Goal: Transaction & Acquisition: Obtain resource

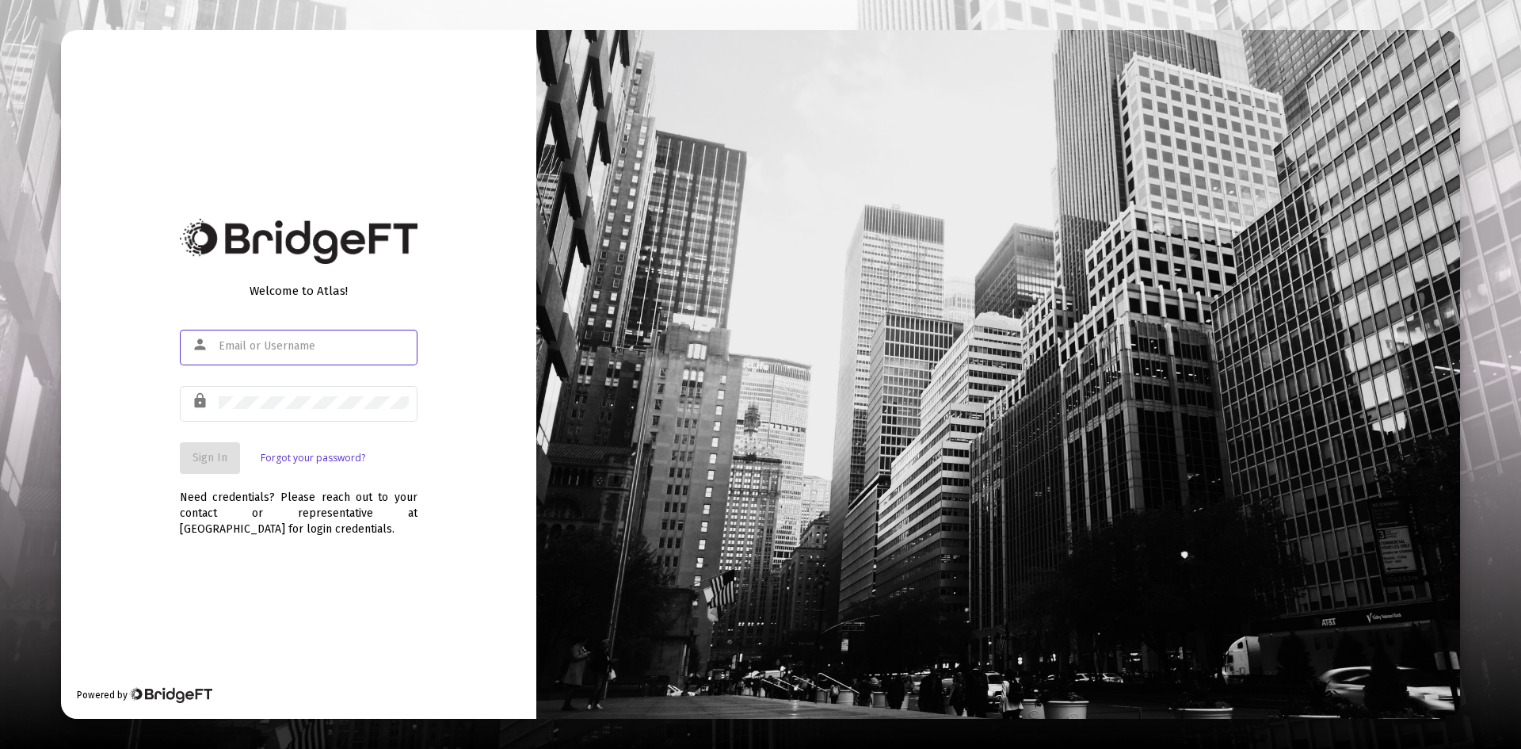
click at [307, 350] on input "text" at bounding box center [314, 346] width 190 height 13
type input "[EMAIL_ADDRESS][DOMAIN_NAME]"
click at [206, 451] on span "Sign In" at bounding box center [209, 457] width 35 height 13
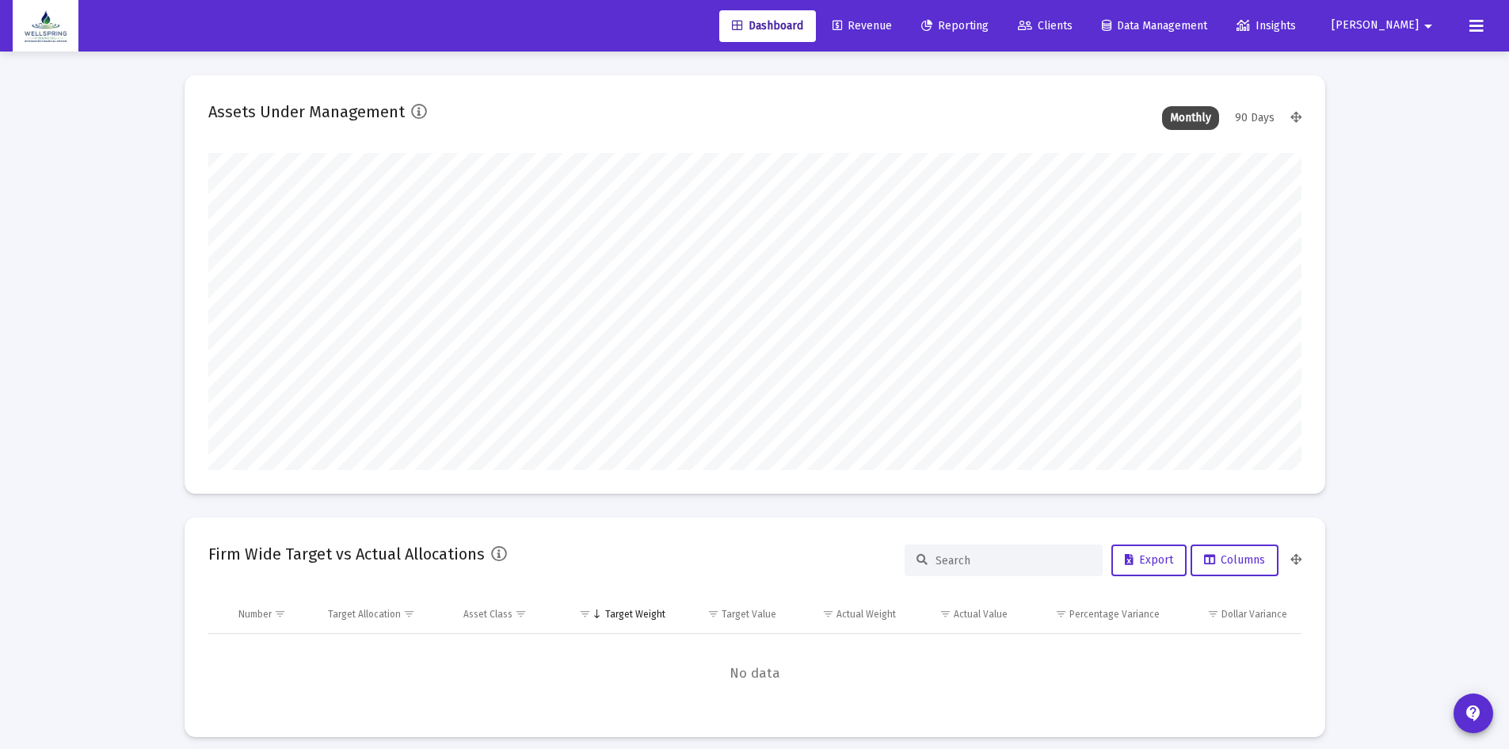
scroll to position [317, 589]
type input "[DATE]"
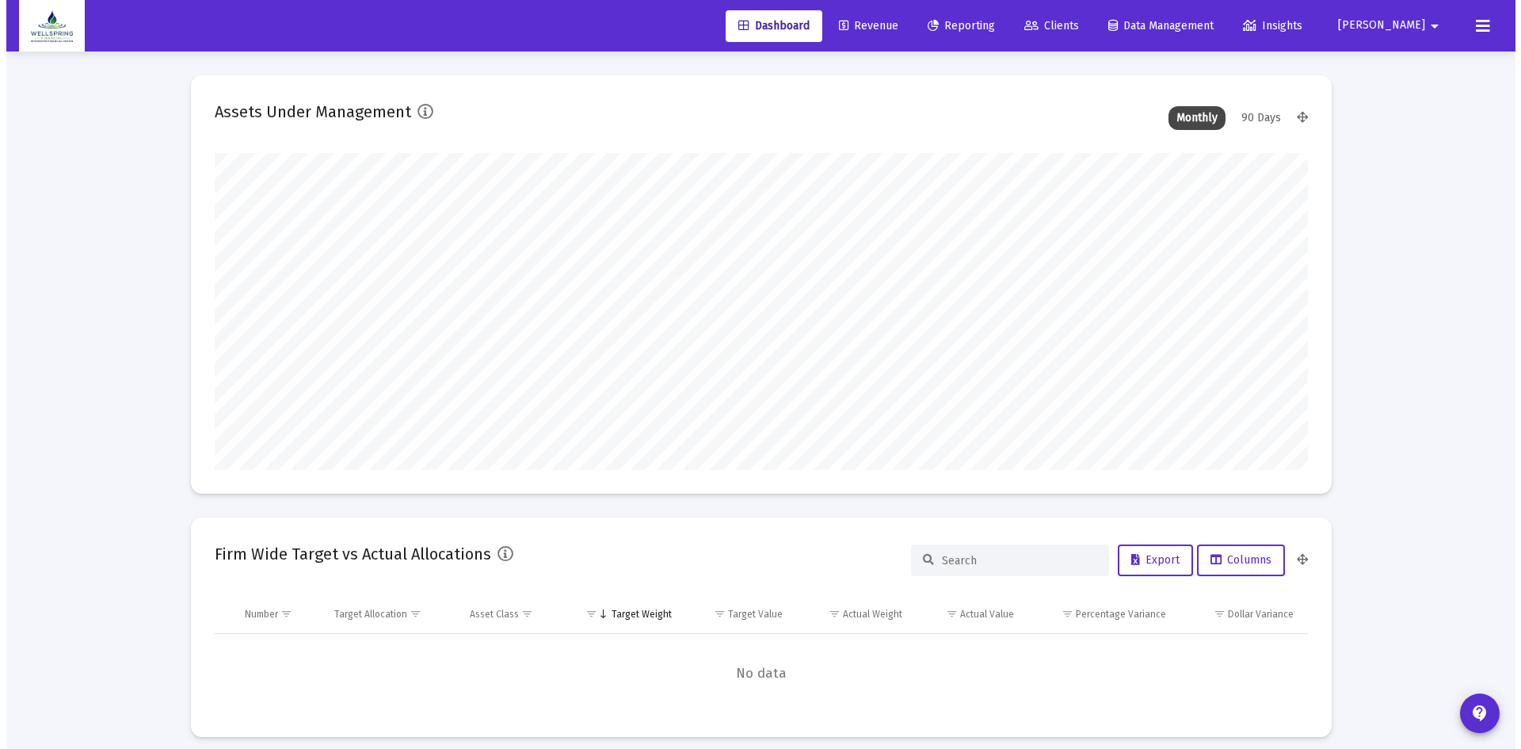
scroll to position [317, 511]
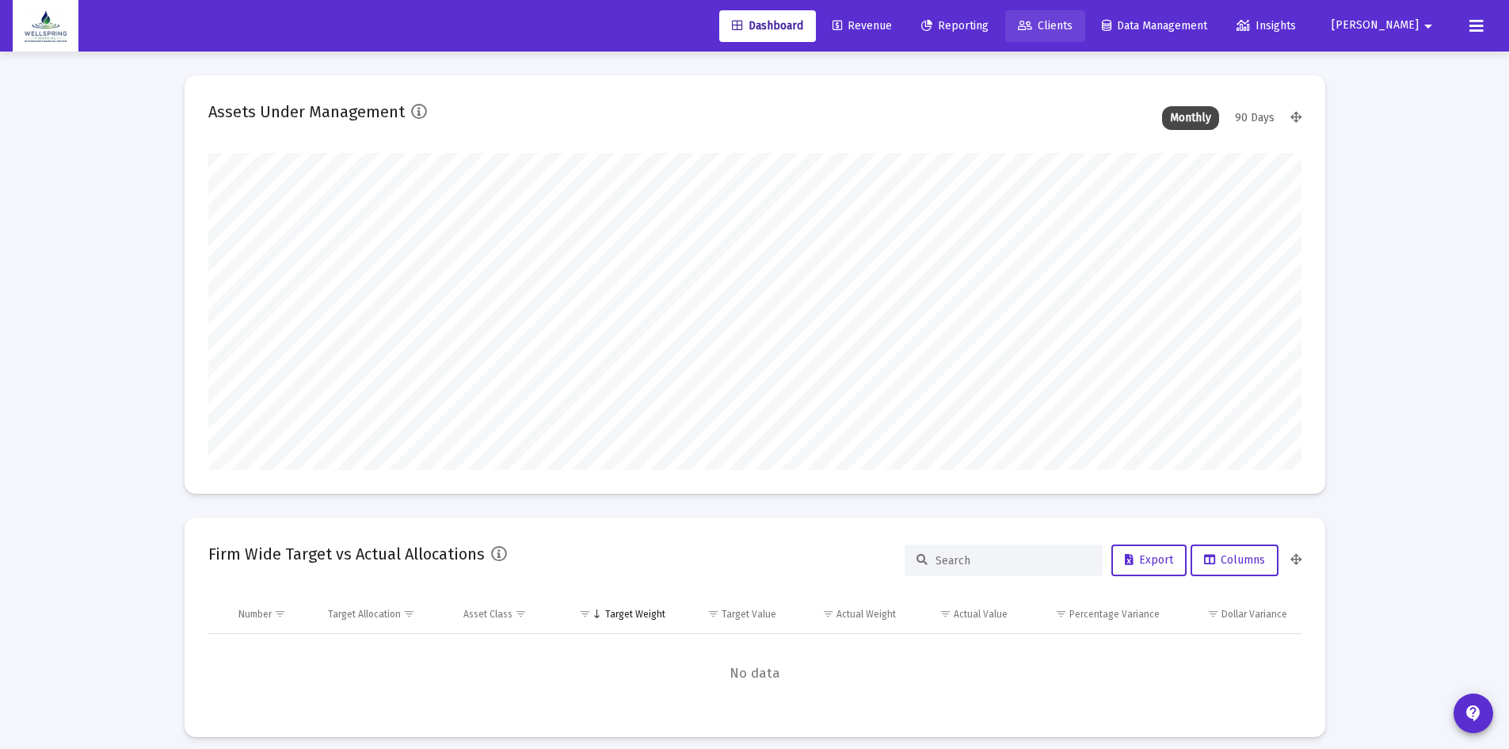
click at [1073, 25] on span "Clients" at bounding box center [1045, 25] width 55 height 13
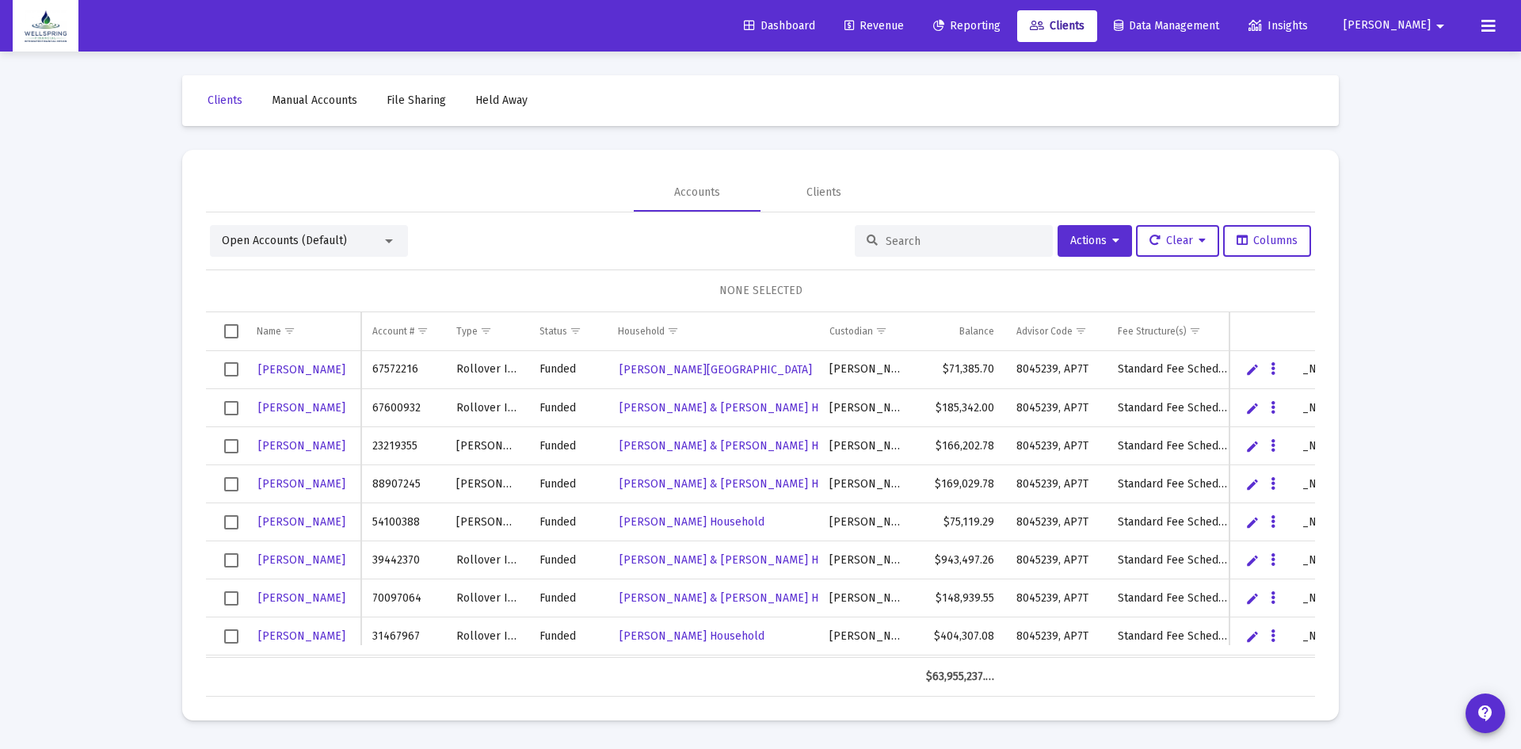
click at [929, 238] on input at bounding box center [963, 240] width 155 height 13
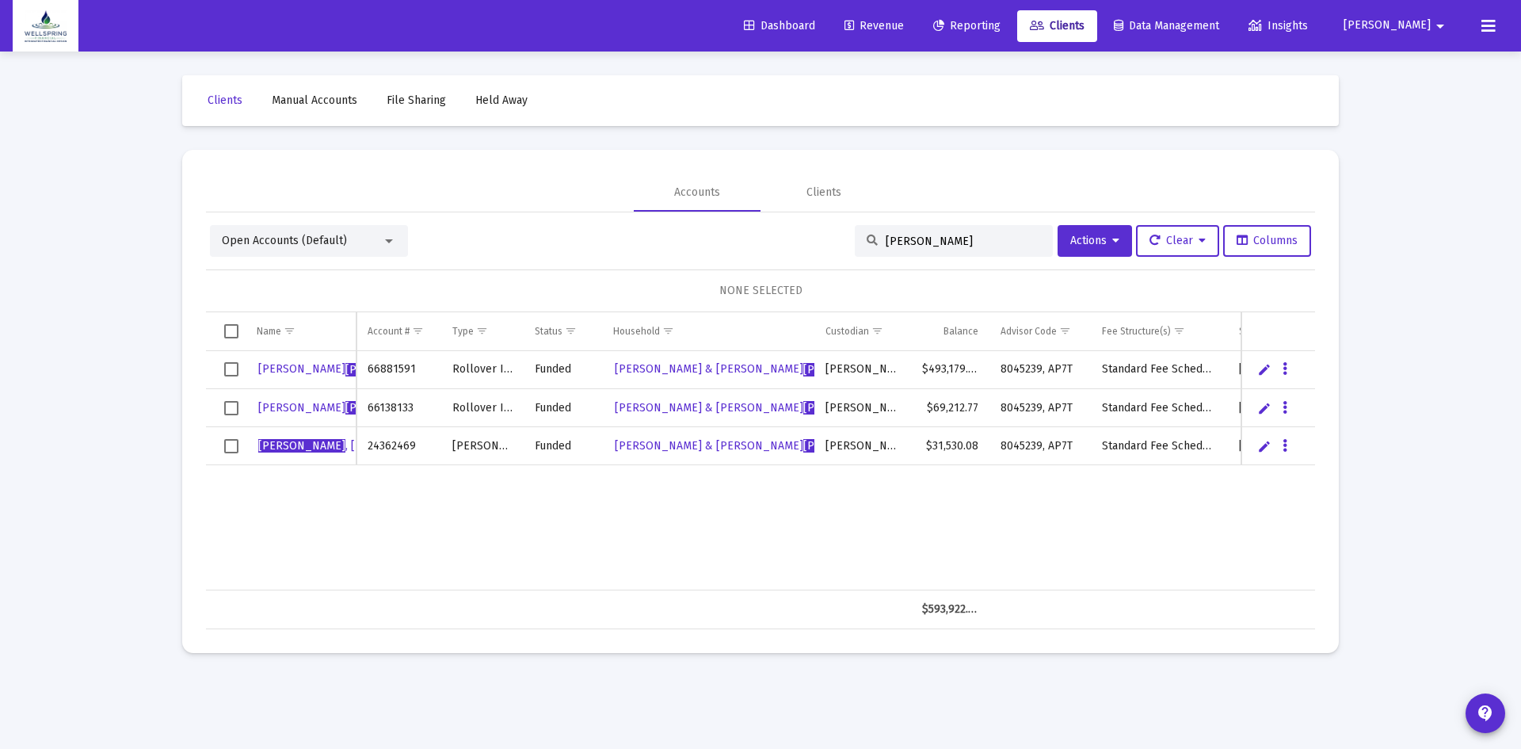
type input "[PERSON_NAME]"
click at [231, 368] on span "Select row" at bounding box center [231, 369] width 14 height 14
click at [276, 368] on span "[PERSON_NAME]" at bounding box center [345, 368] width 174 height 13
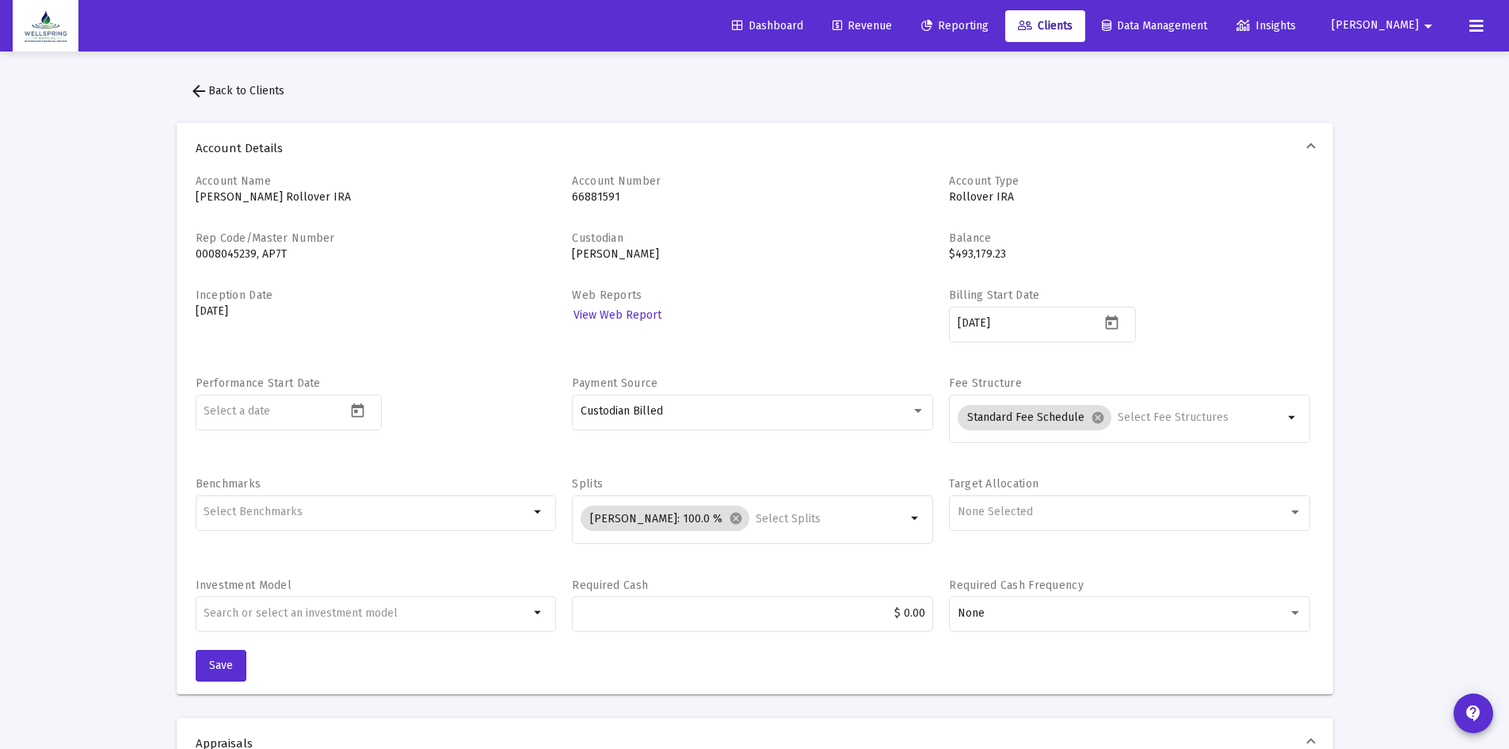
click at [989, 30] on span "Reporting" at bounding box center [954, 25] width 67 height 13
click at [1480, 25] on icon at bounding box center [1476, 26] width 14 height 19
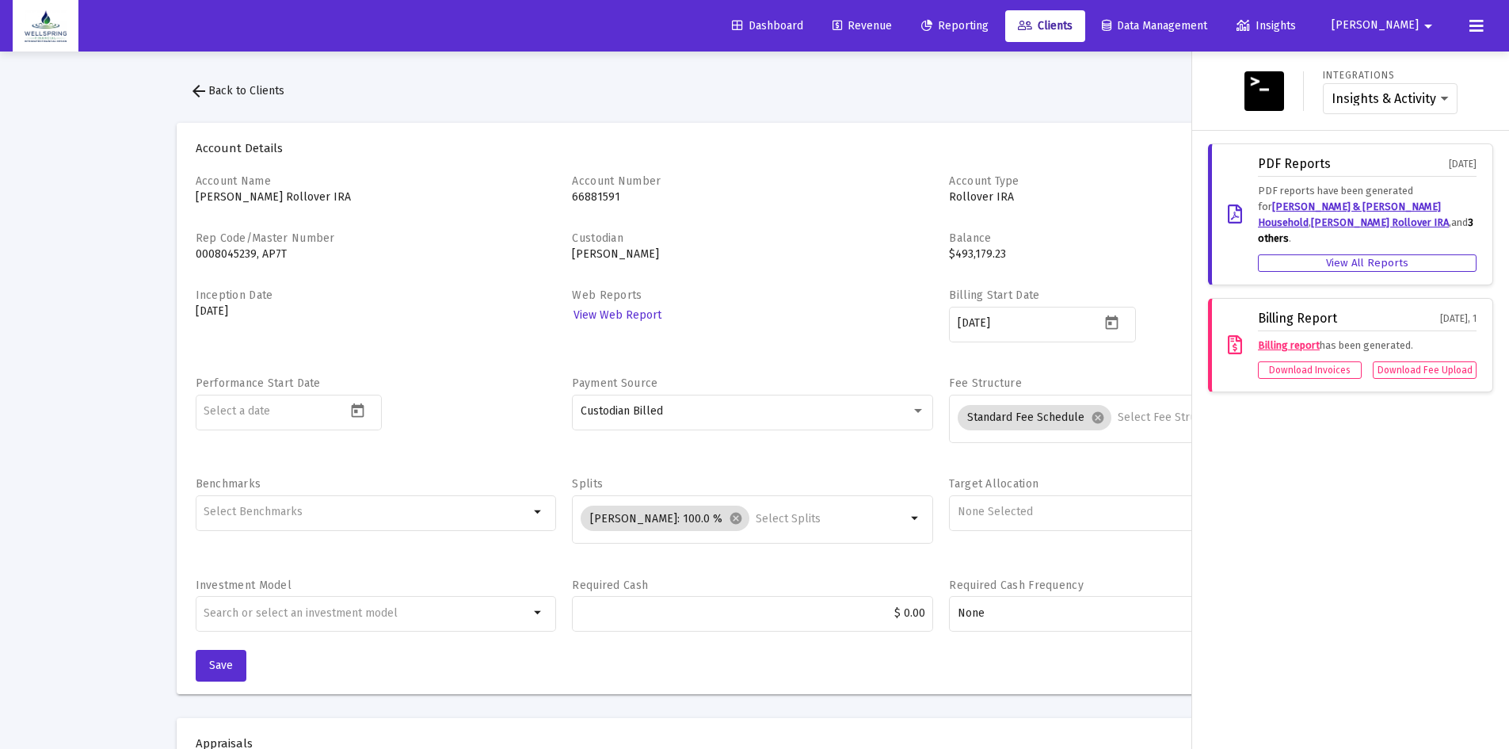
click at [1379, 375] on div "Billing Report [DATE], 1 Billing report has been generated. Download Invoices D…" at bounding box center [1350, 345] width 285 height 94
click at [1296, 21] on span "Insights" at bounding box center [1266, 25] width 59 height 13
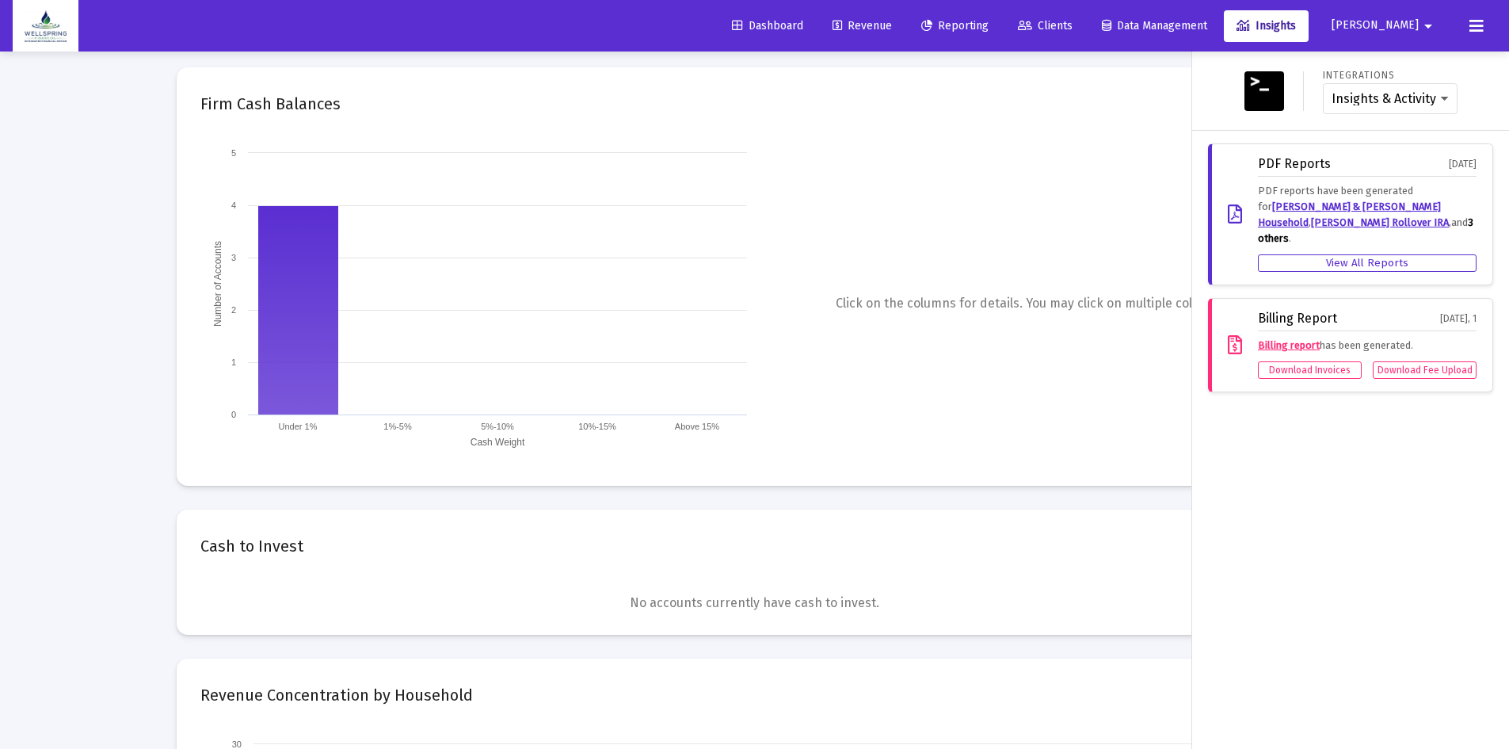
click at [1207, 20] on span "Data Management" at bounding box center [1154, 25] width 105 height 13
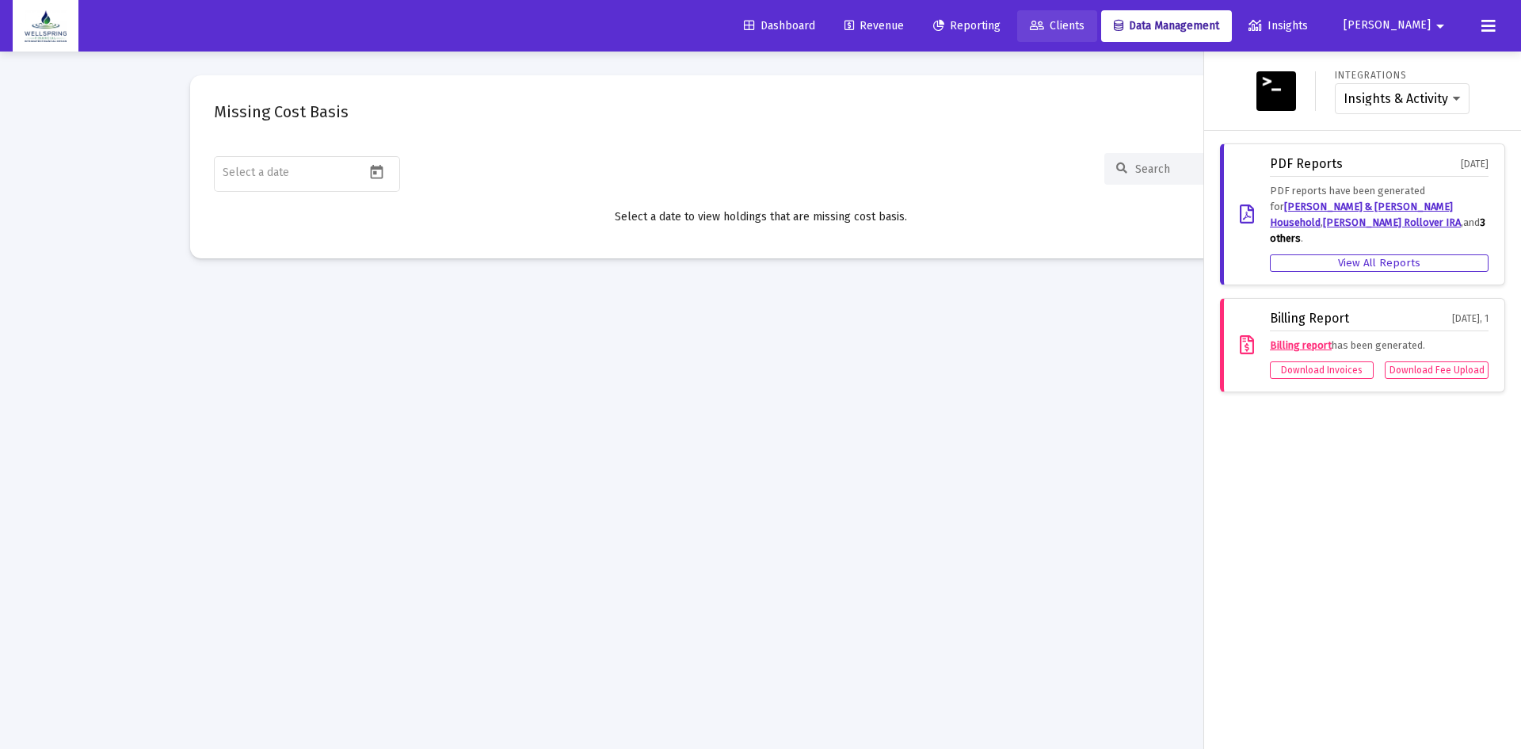
click at [1084, 23] on span "Clients" at bounding box center [1057, 25] width 55 height 13
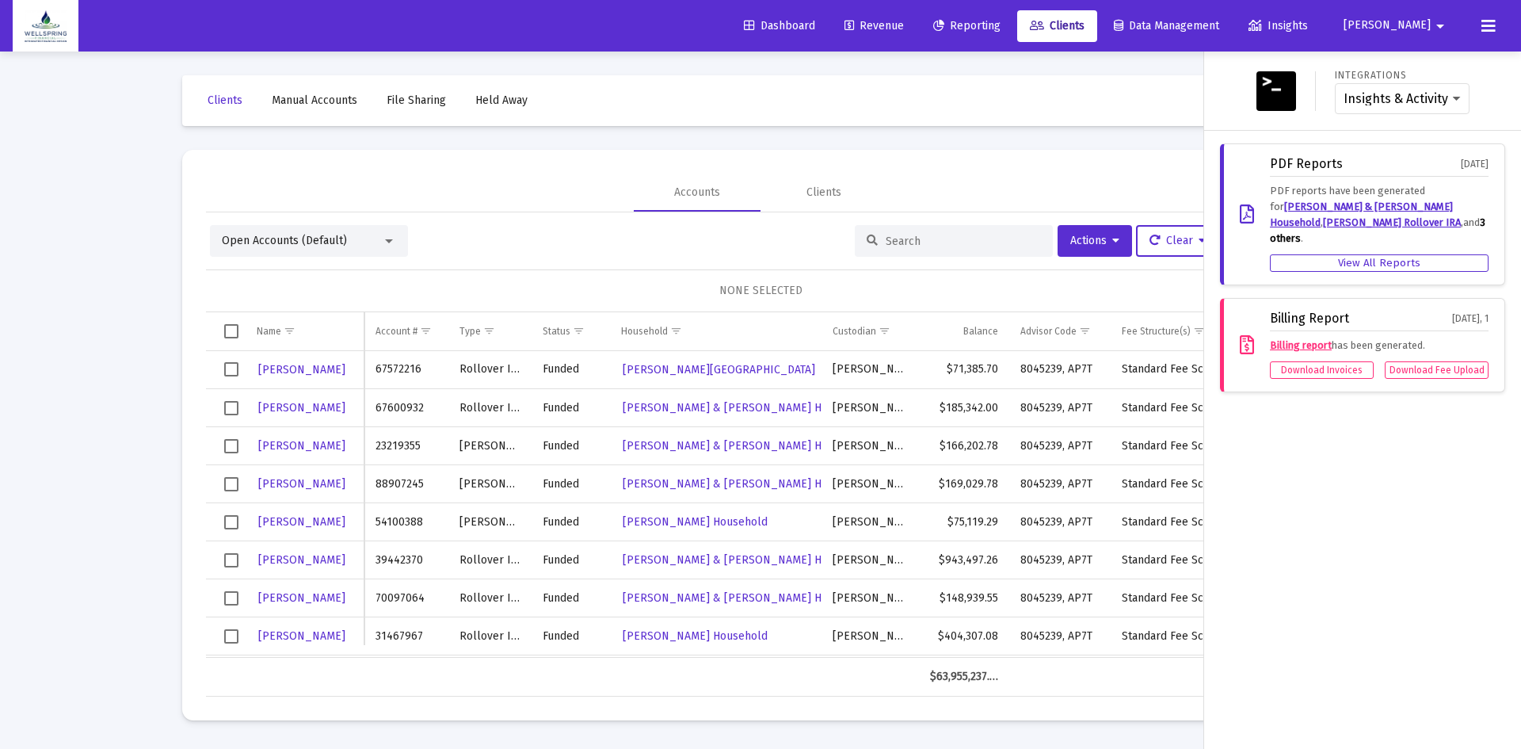
click at [1351, 431] on div "Integrations Insights & Activity Wealthbox PDF Reports [DATE] PDF reports have …" at bounding box center [1362, 399] width 317 height 697
click at [1174, 99] on div at bounding box center [760, 374] width 1521 height 749
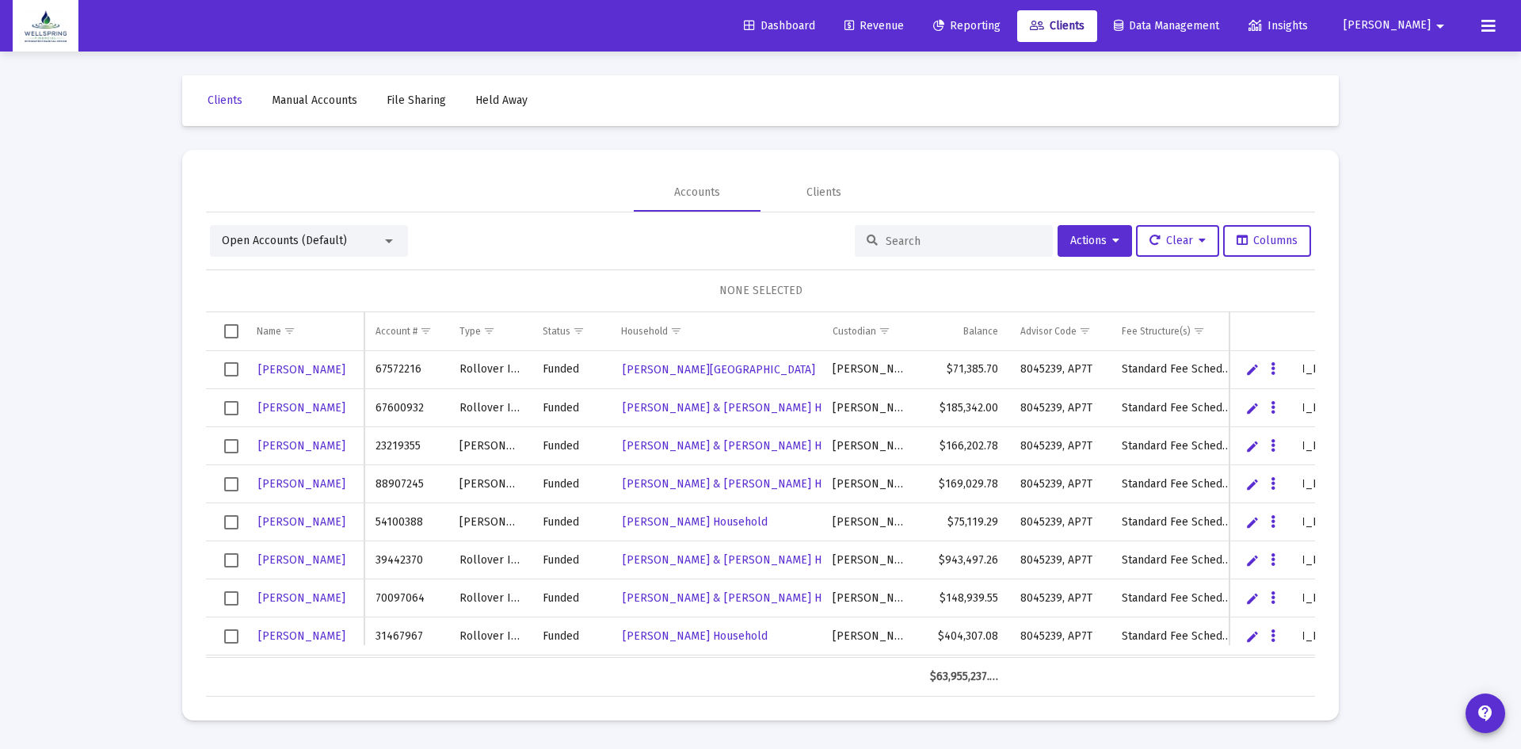
click at [915, 237] on input at bounding box center [963, 240] width 155 height 13
click at [826, 190] on div "Clients" at bounding box center [823, 193] width 35 height 16
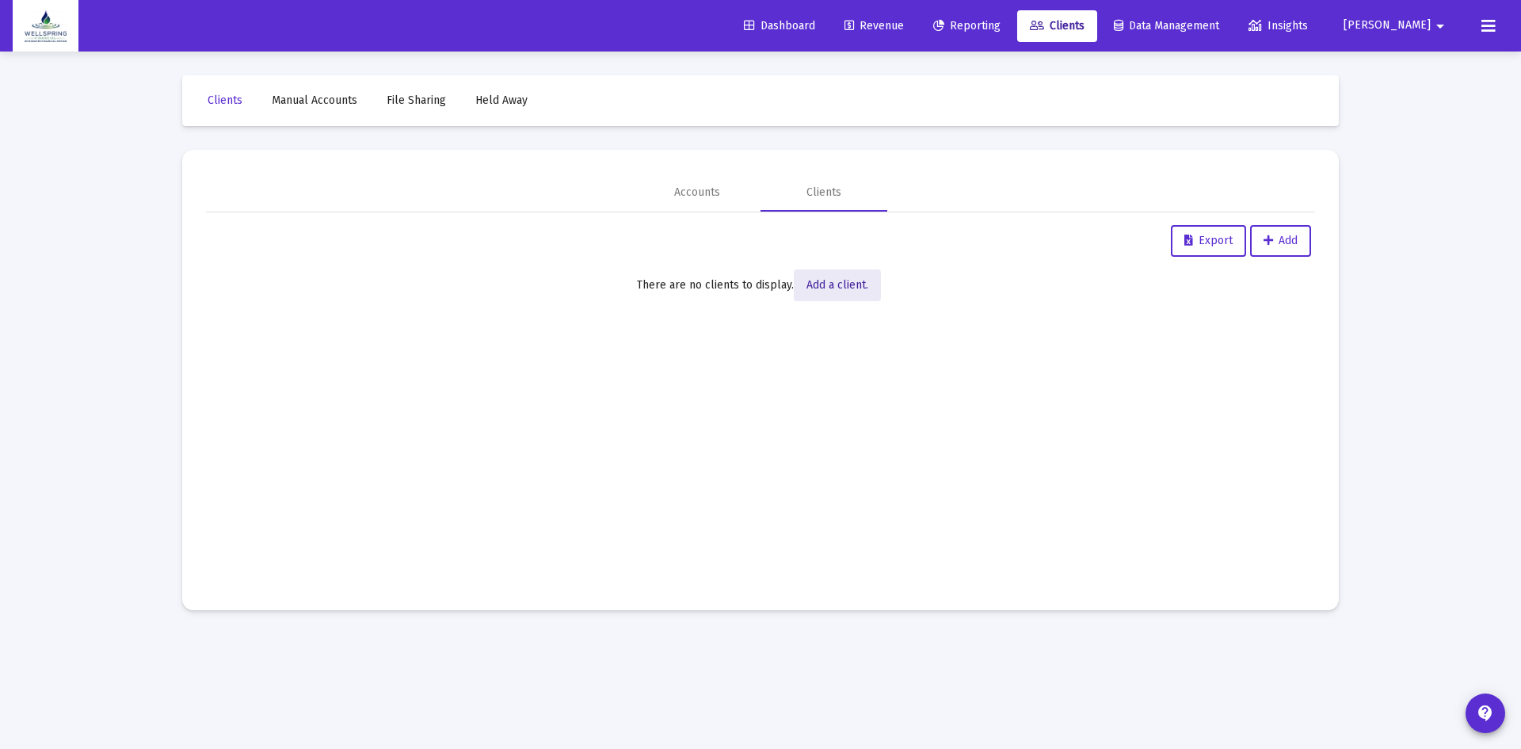
click at [841, 286] on span "Add a client." at bounding box center [837, 284] width 62 height 13
click at [703, 189] on div "Accounts" at bounding box center [697, 193] width 46 height 16
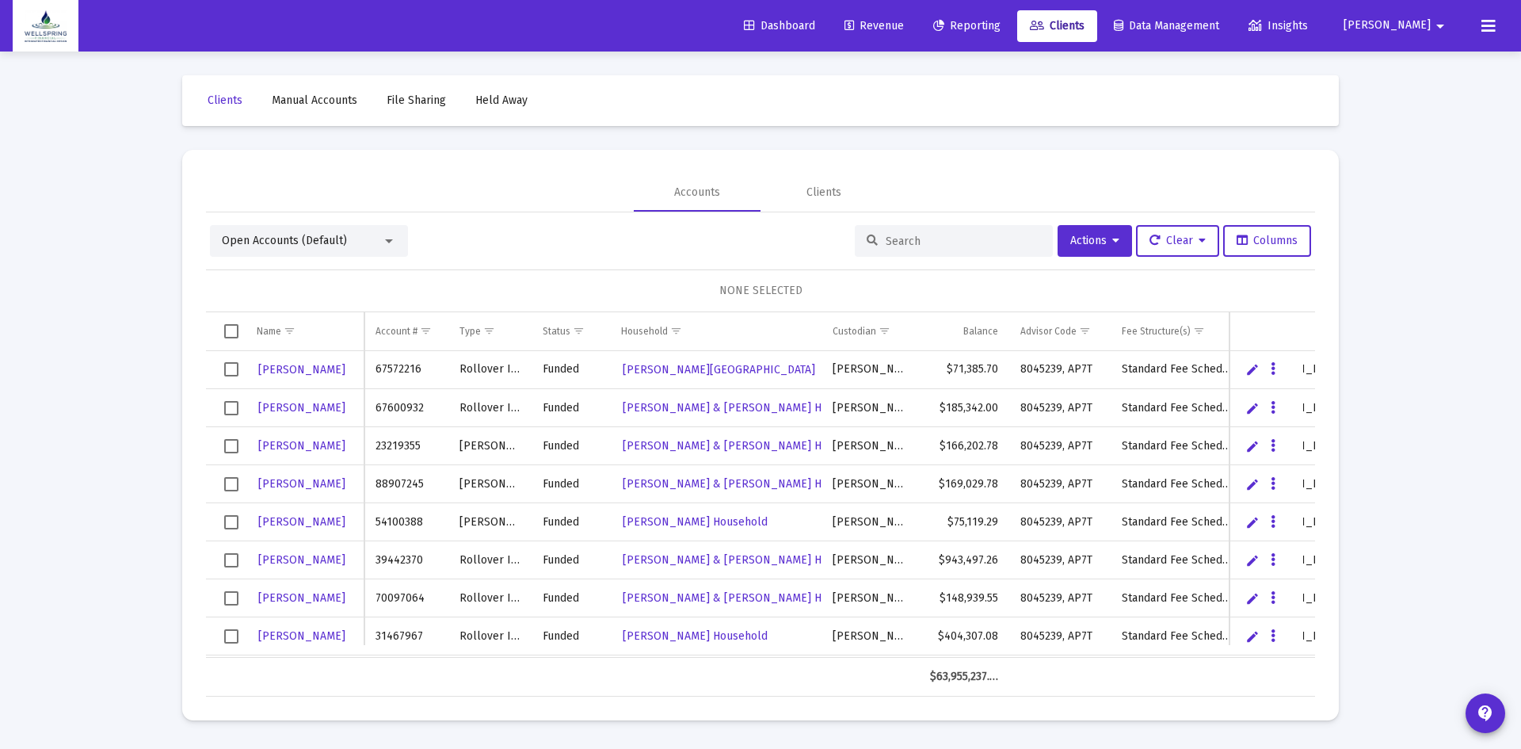
click at [909, 232] on div at bounding box center [954, 241] width 198 height 32
click at [908, 238] on input at bounding box center [963, 240] width 155 height 13
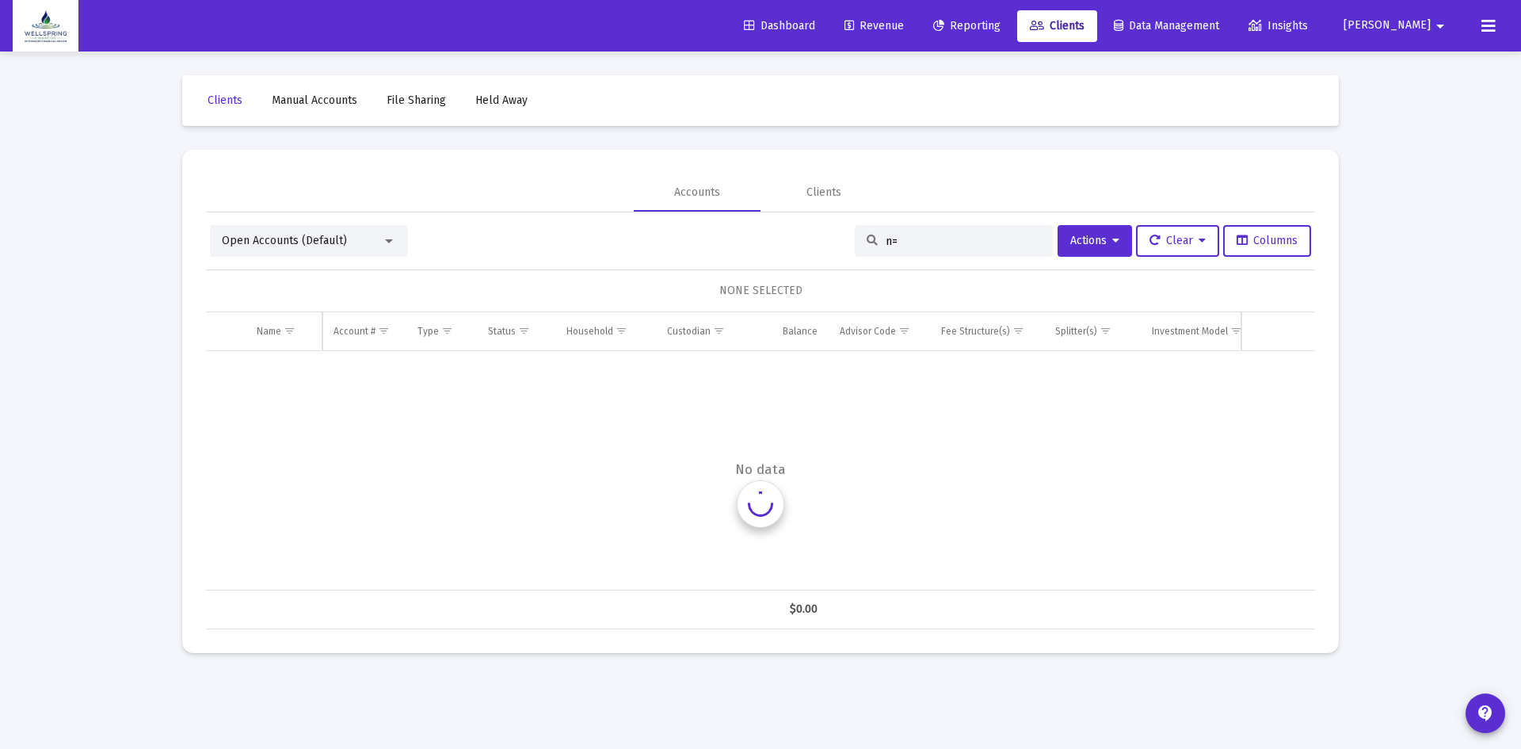
type input "n"
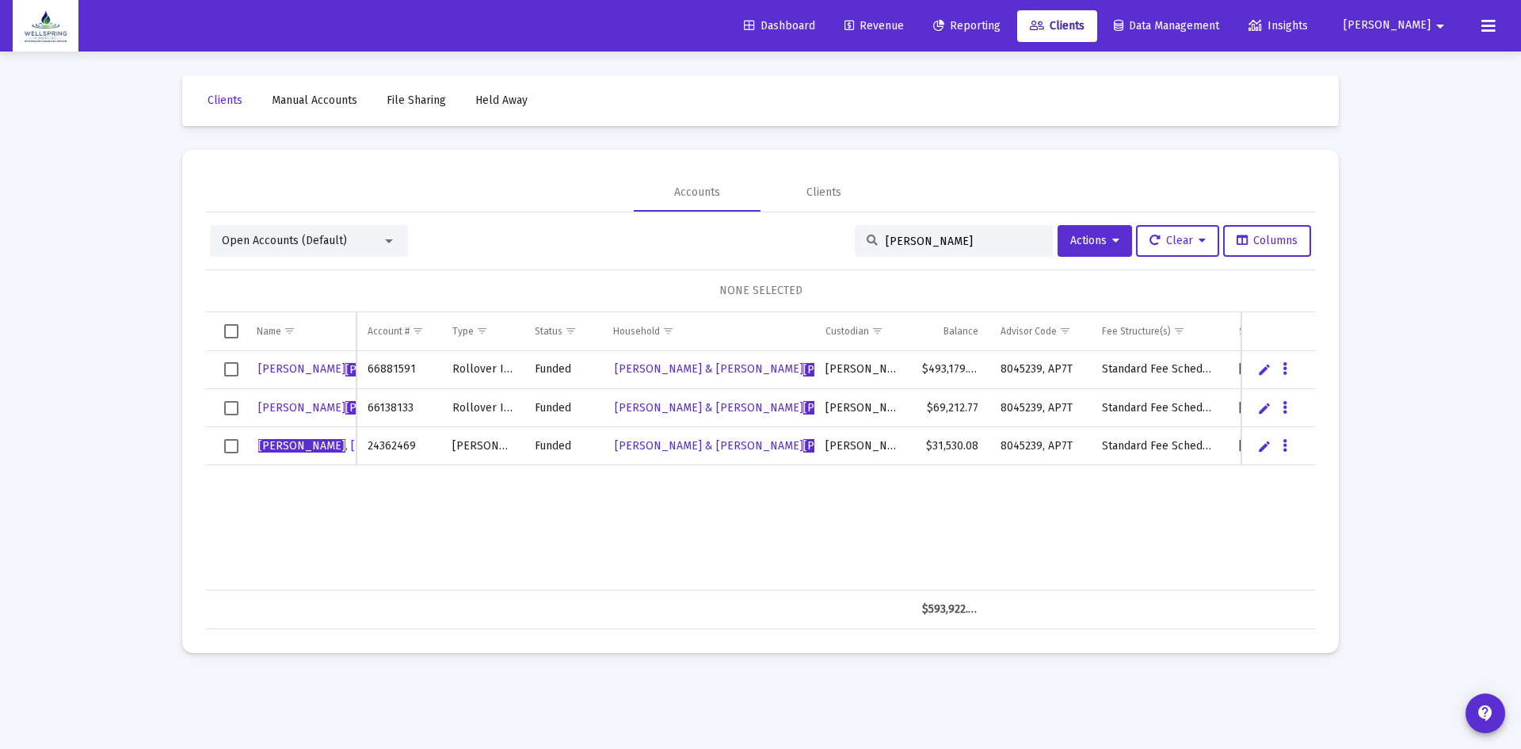
type input "[PERSON_NAME]"
click at [1286, 364] on icon "Data grid" at bounding box center [1284, 369] width 5 height 19
click at [1345, 438] on button "Generate Report" at bounding box center [1349, 440] width 142 height 38
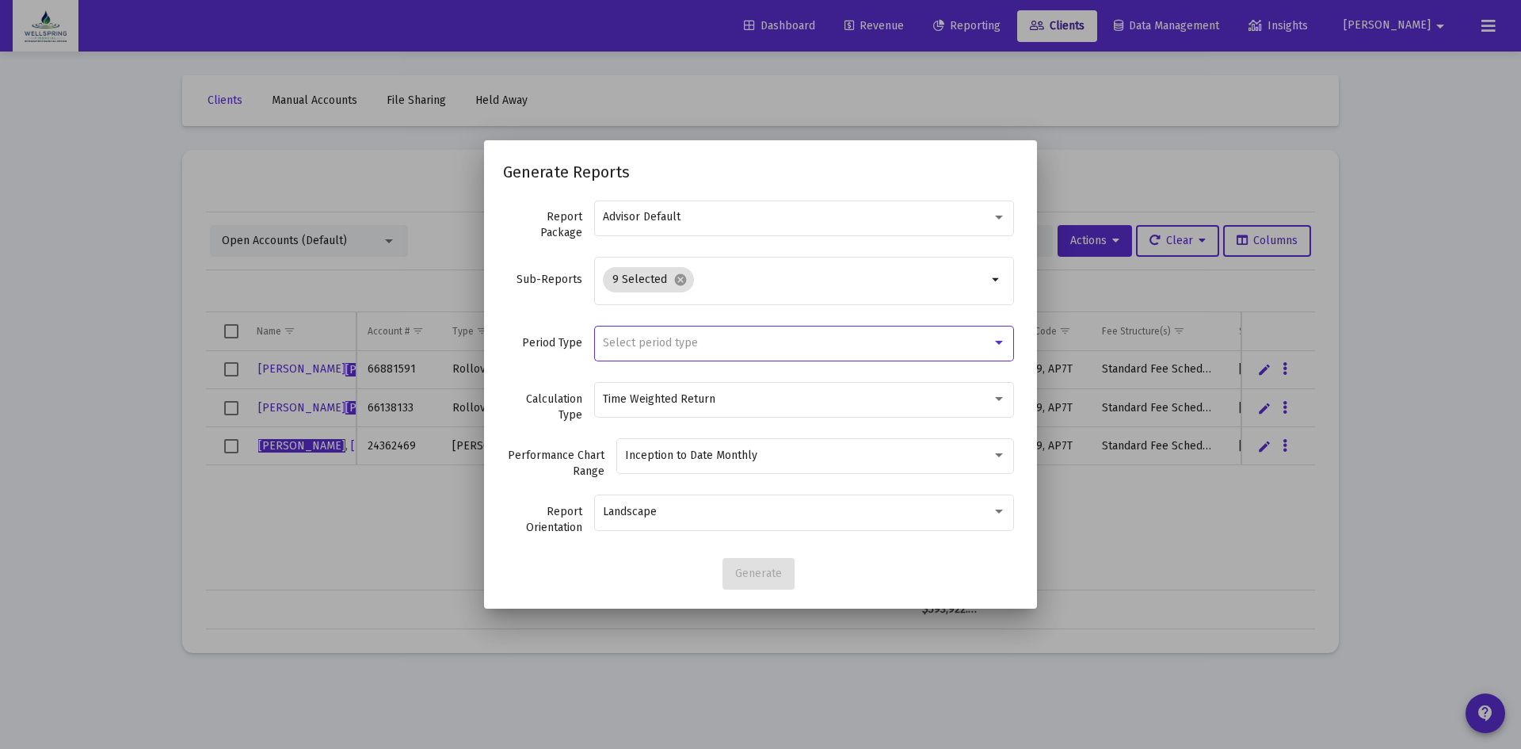
click at [1000, 341] on div at bounding box center [999, 343] width 8 height 4
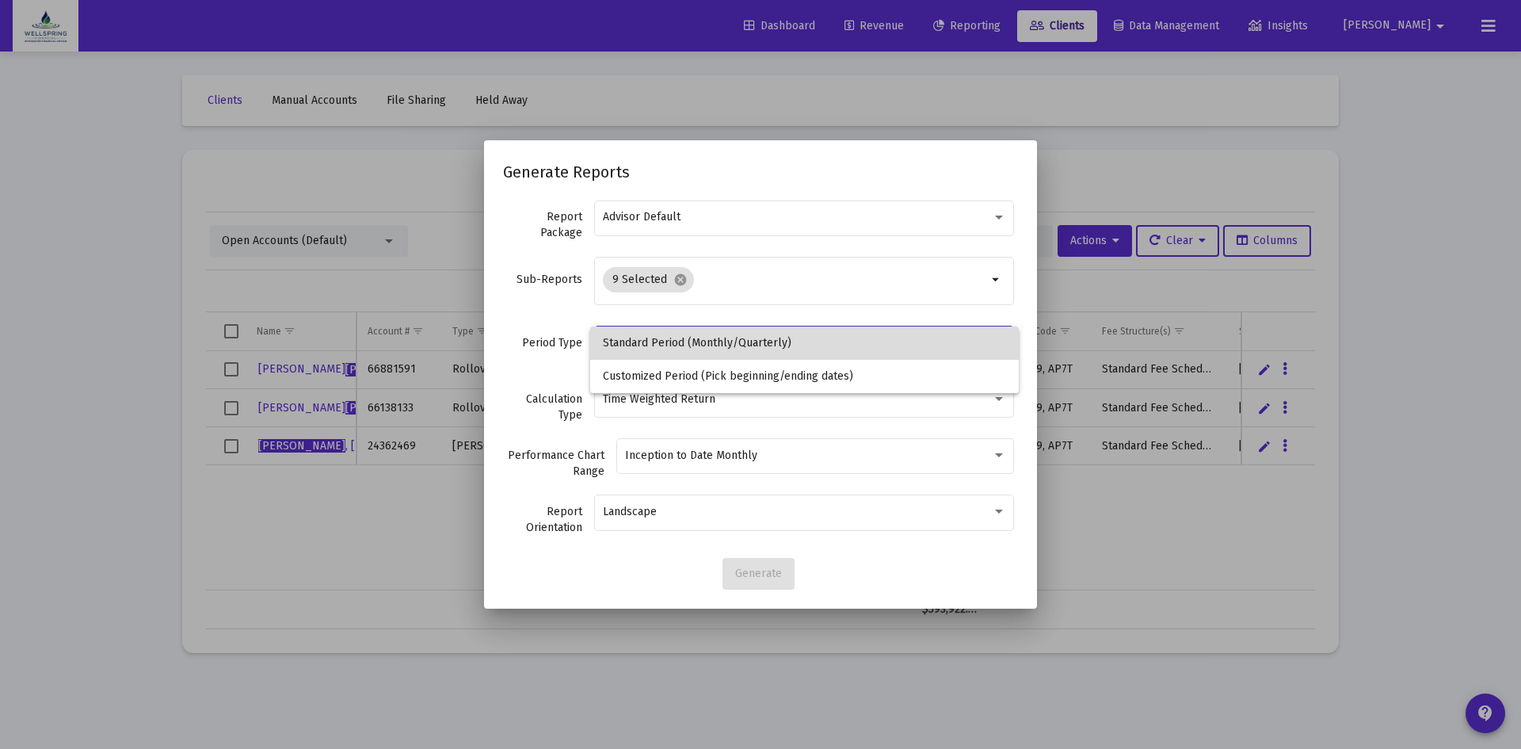
click at [1000, 340] on span "Standard Period (Monthly/Quarterly)" at bounding box center [804, 342] width 403 height 33
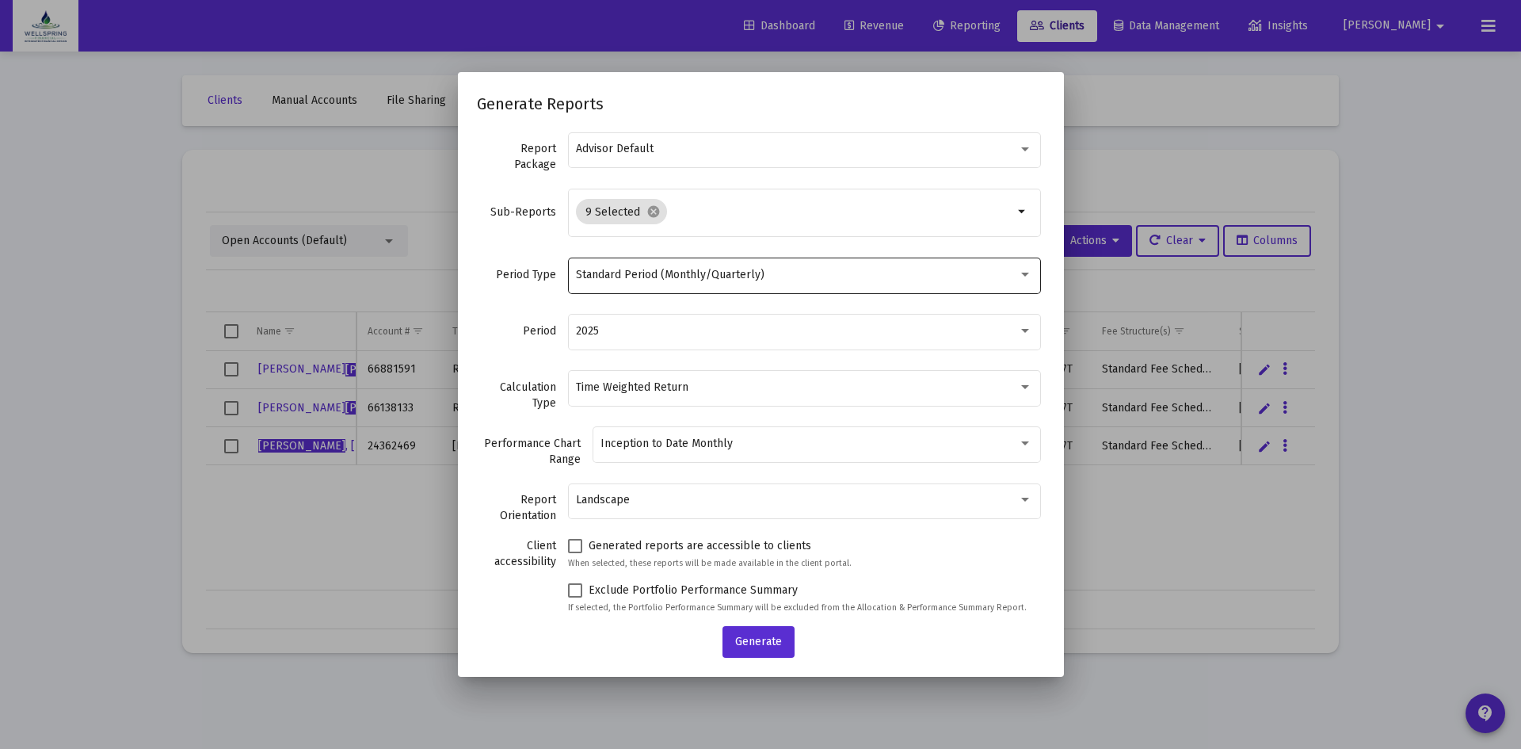
click at [1000, 340] on div "2025" at bounding box center [804, 330] width 456 height 39
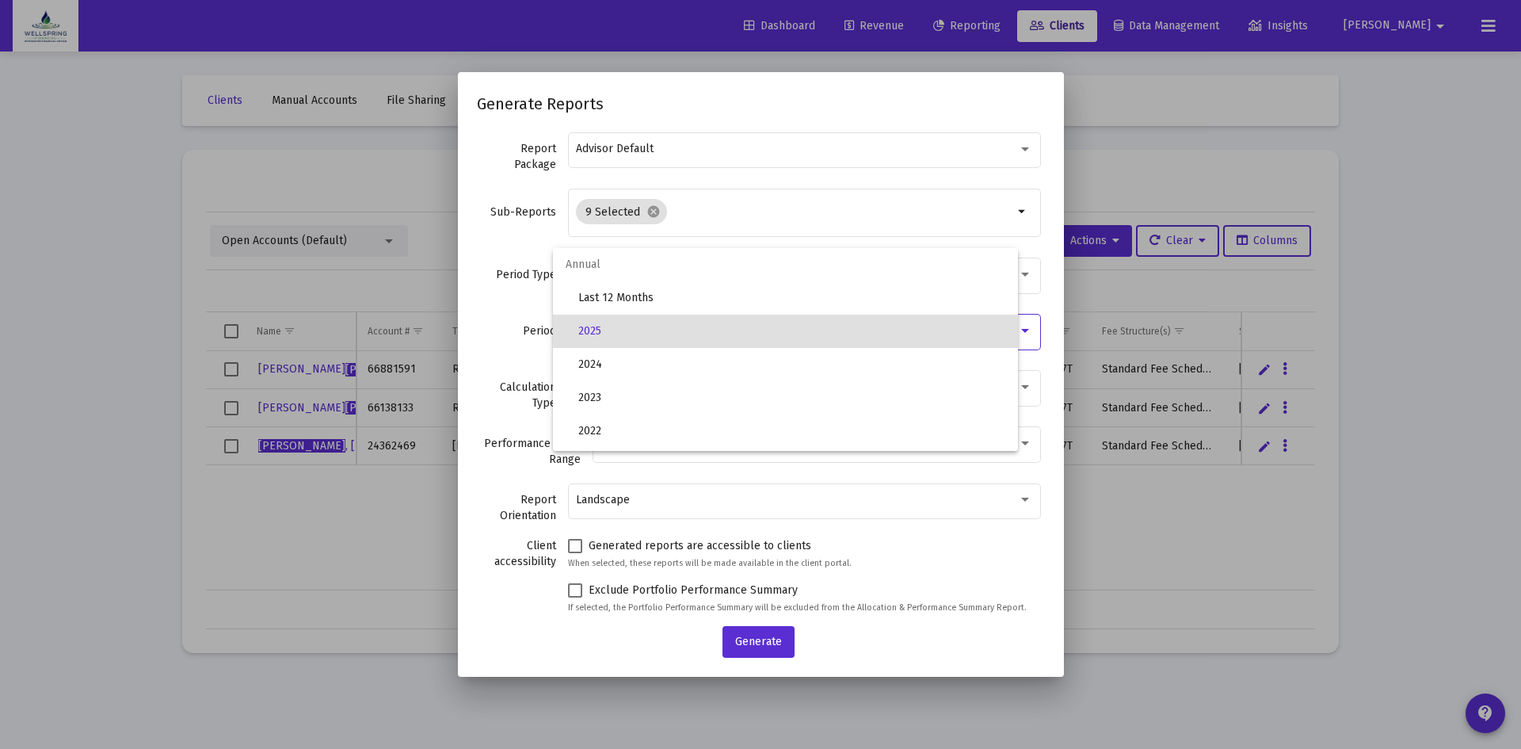
click at [609, 268] on span "Annual" at bounding box center [785, 264] width 465 height 33
click at [1032, 181] on div at bounding box center [760, 374] width 1521 height 749
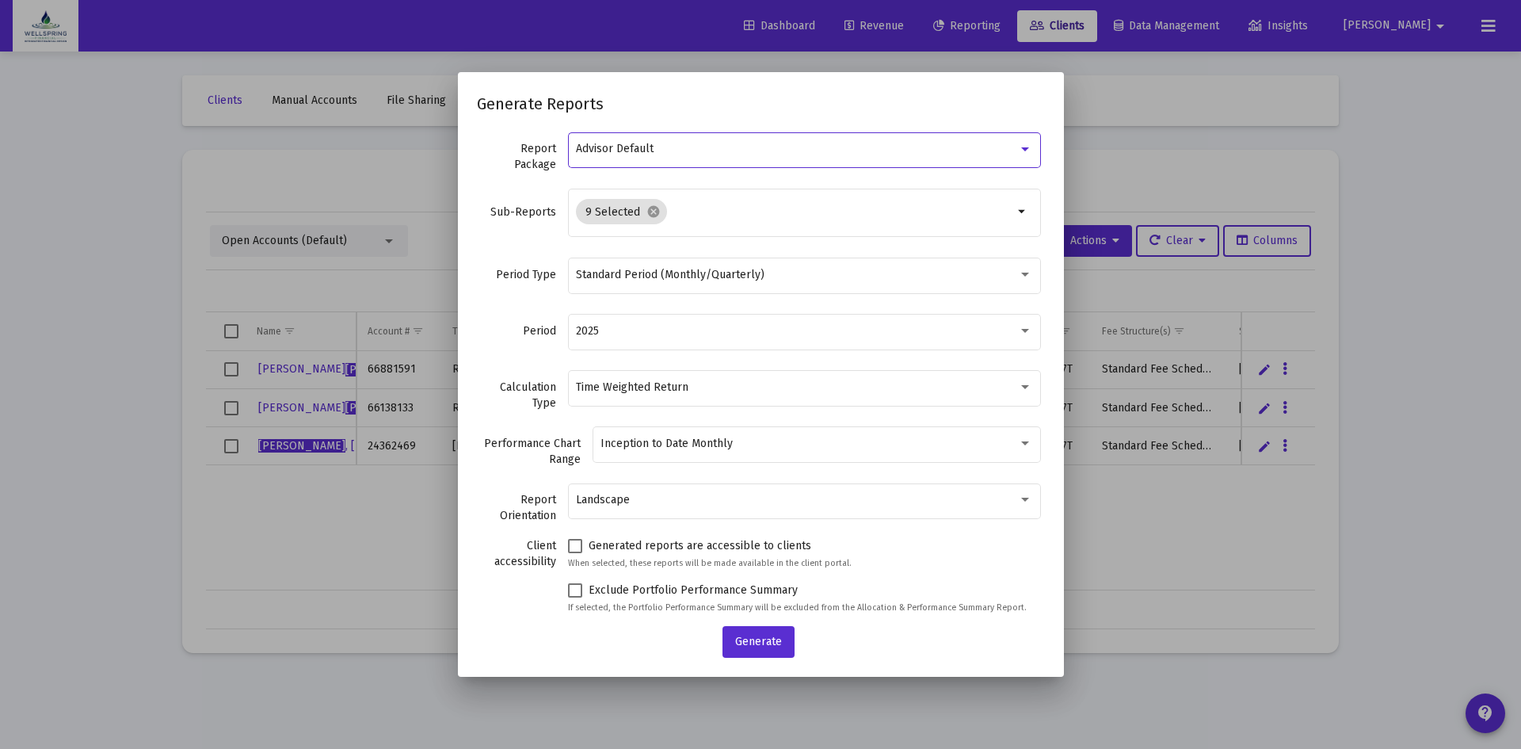
click at [1018, 147] on div at bounding box center [1025, 149] width 14 height 13
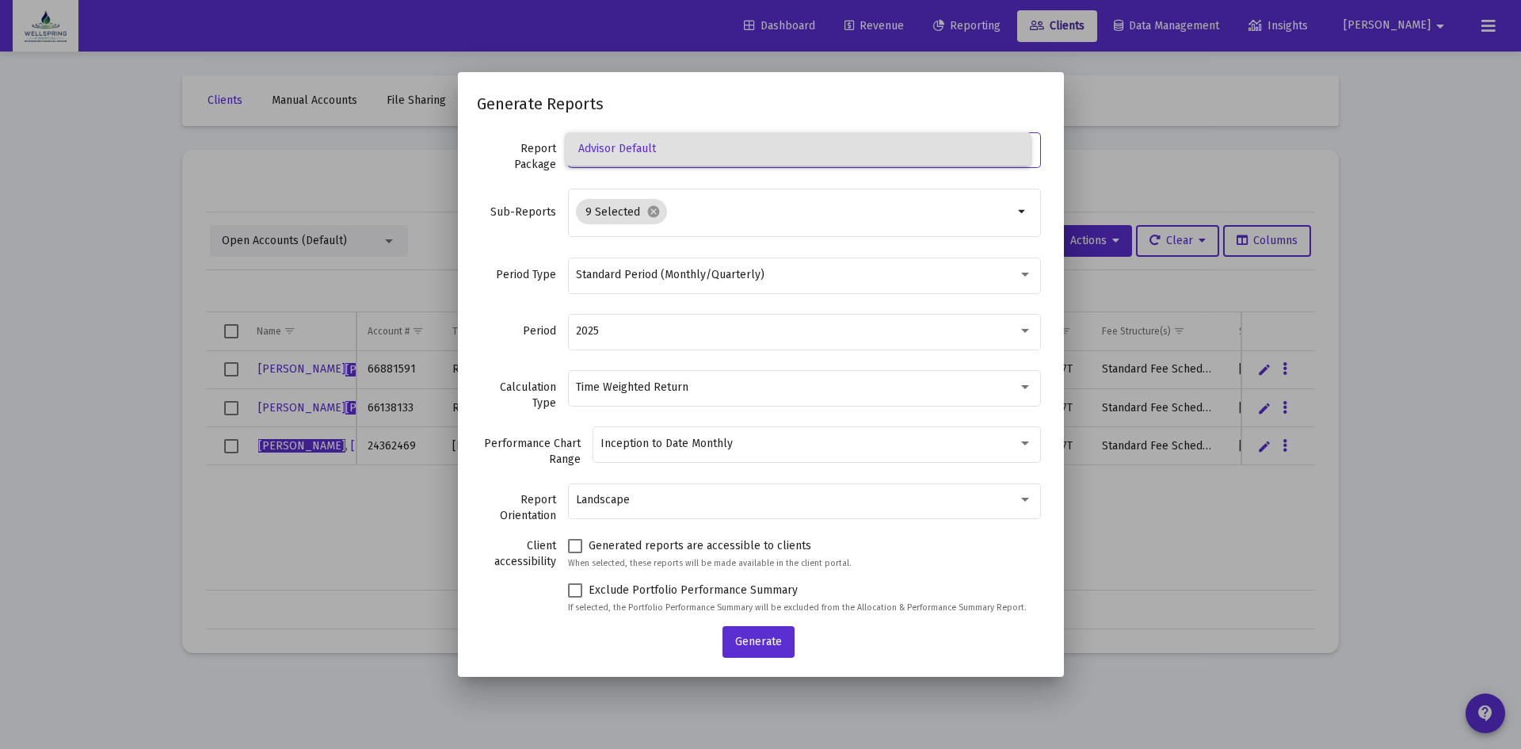
click at [1007, 270] on div at bounding box center [760, 374] width 1521 height 749
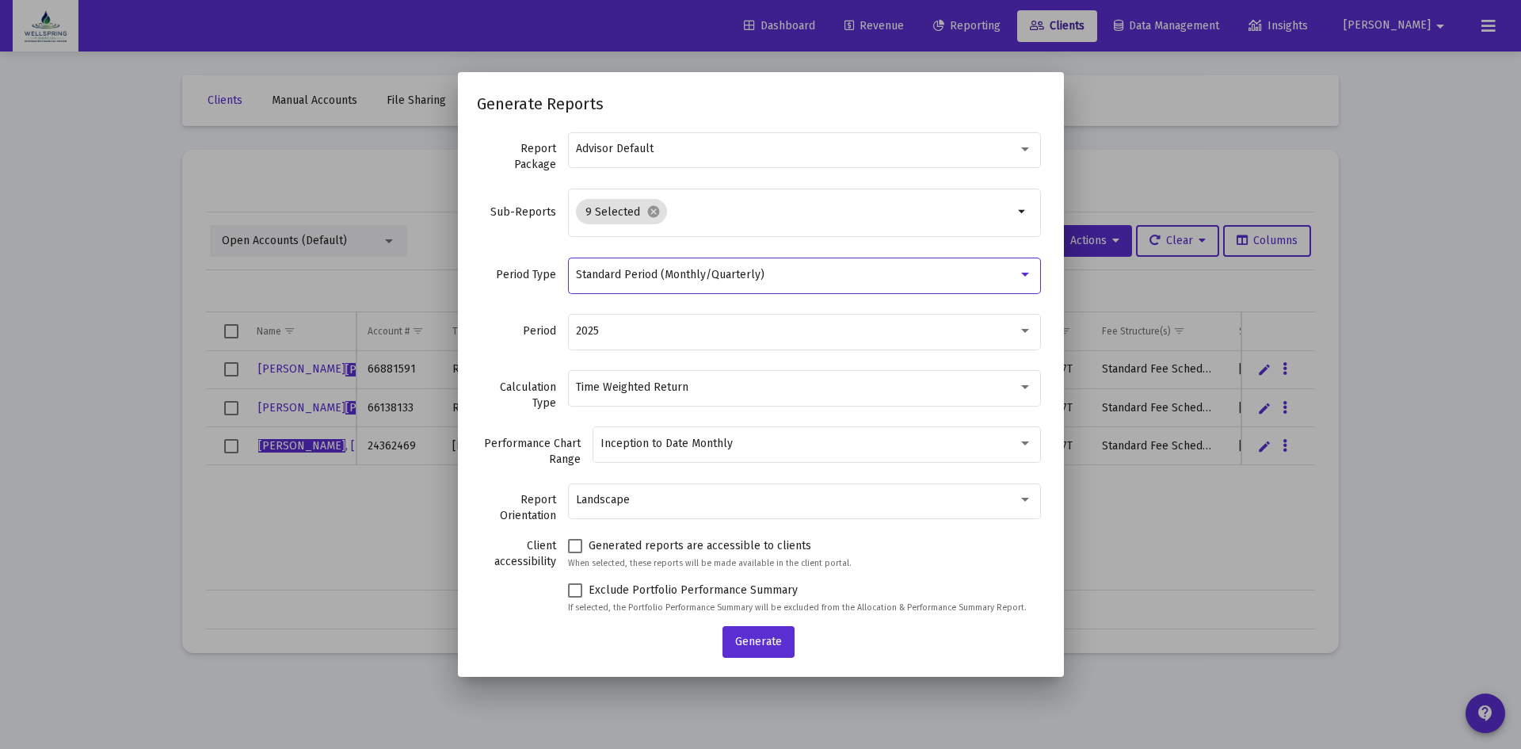
click at [1018, 270] on div at bounding box center [1025, 275] width 14 height 13
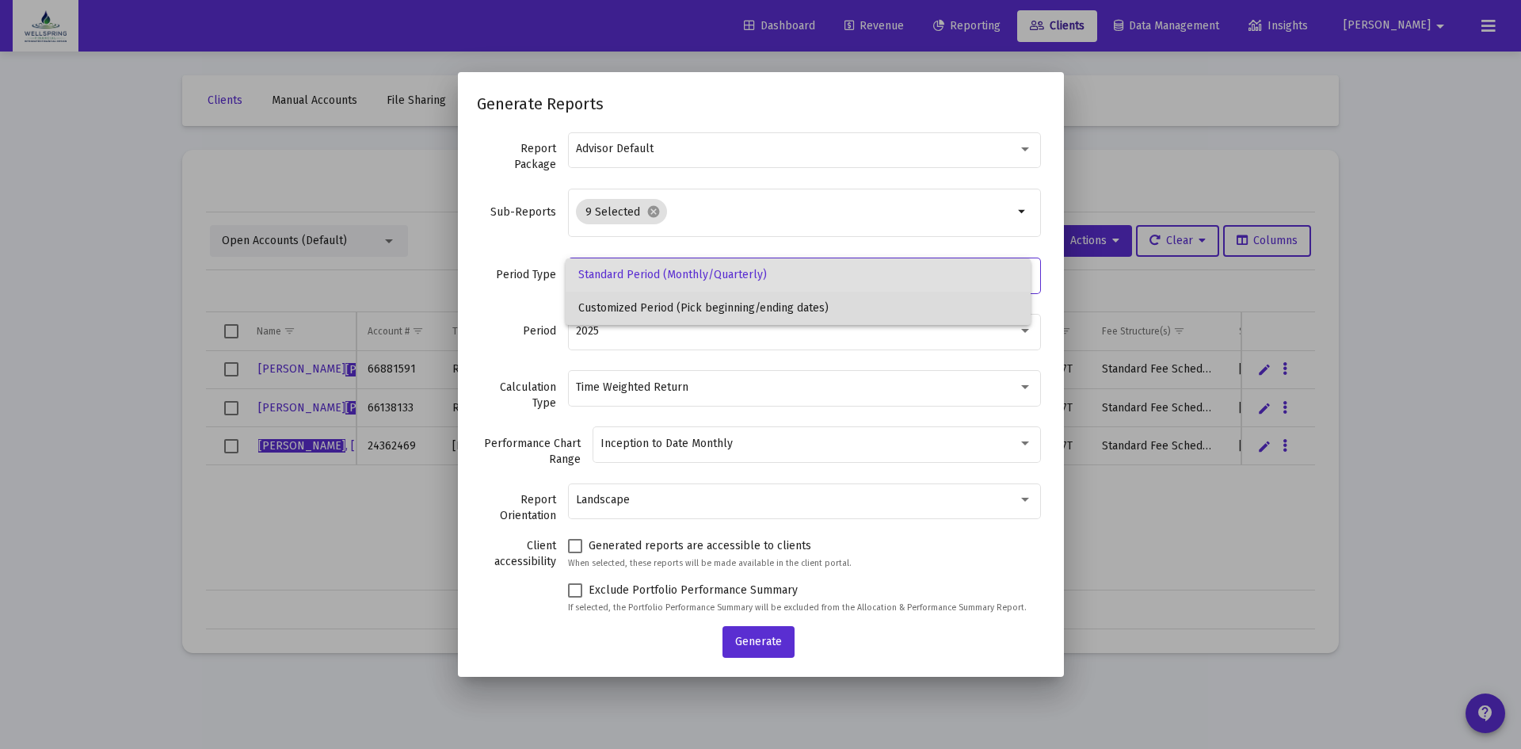
click at [831, 304] on span "Customized Period (Pick beginning/ending dates)" at bounding box center [798, 308] width 440 height 33
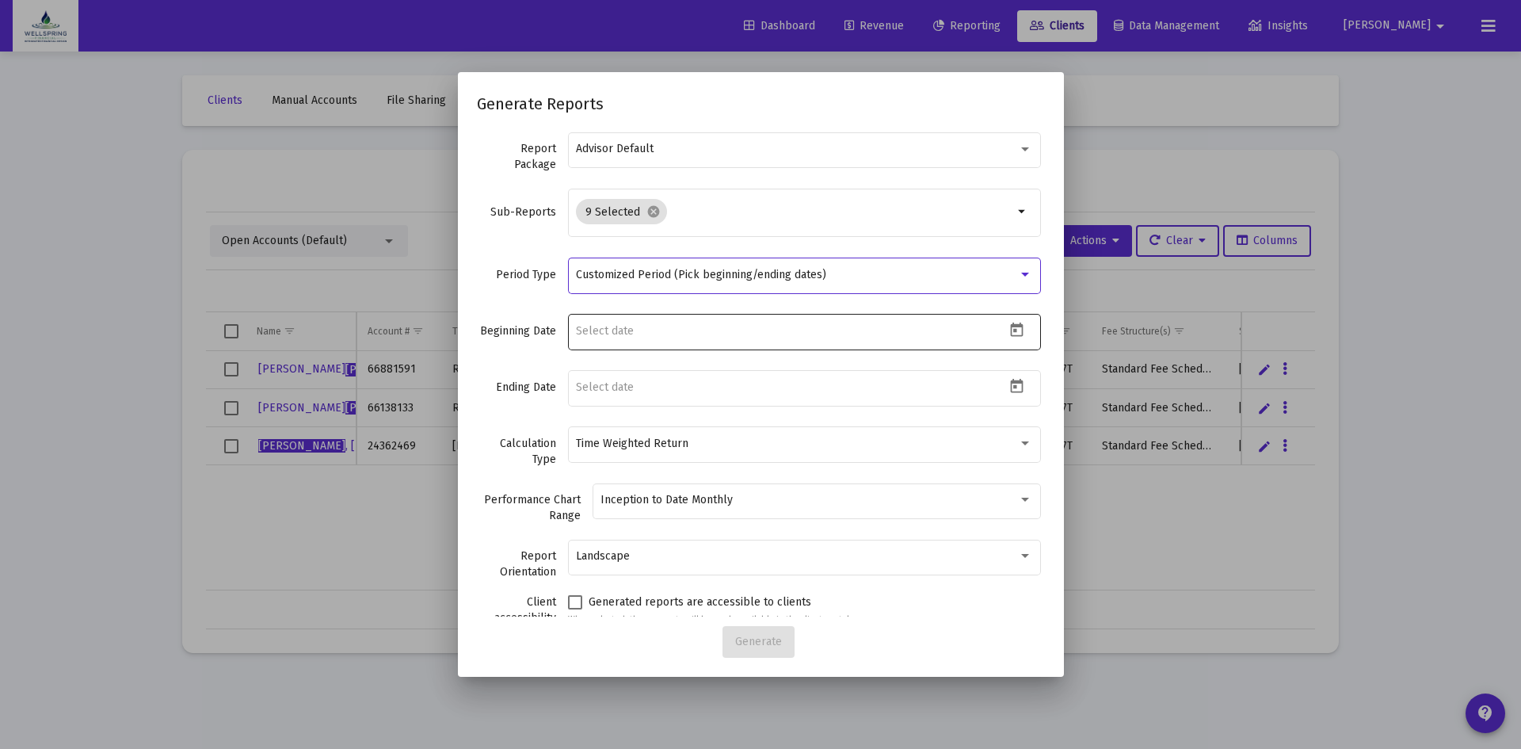
click at [1010, 327] on icon "Open calendar" at bounding box center [1016, 329] width 13 height 14
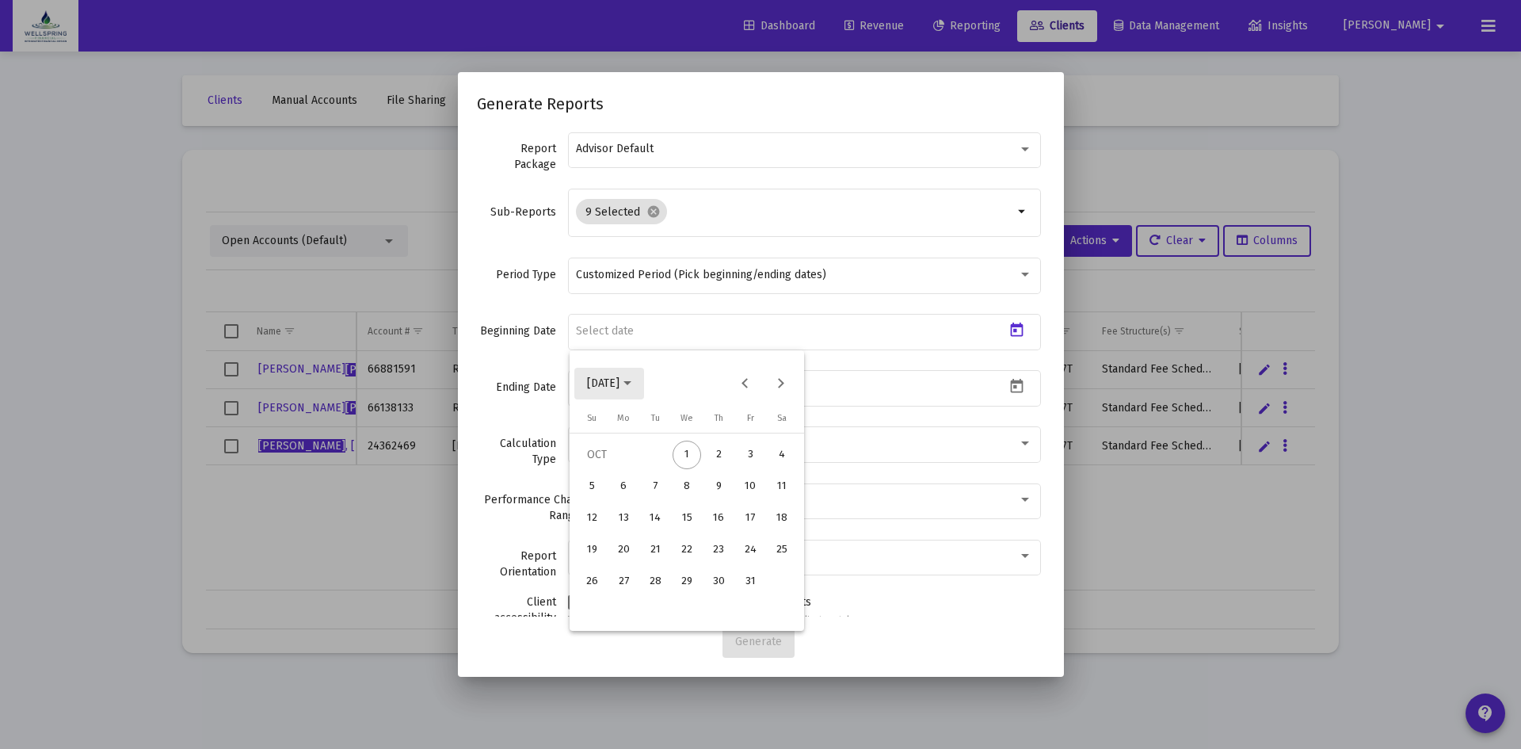
click at [631, 382] on polygon "Choose month and year" at bounding box center [627, 383] width 8 height 4
click at [658, 429] on div "2017" at bounding box center [659, 432] width 50 height 29
click at [718, 496] on div "[DATE]" at bounding box center [715, 496] width 50 height 29
click at [876, 333] on div at bounding box center [760, 374] width 1521 height 749
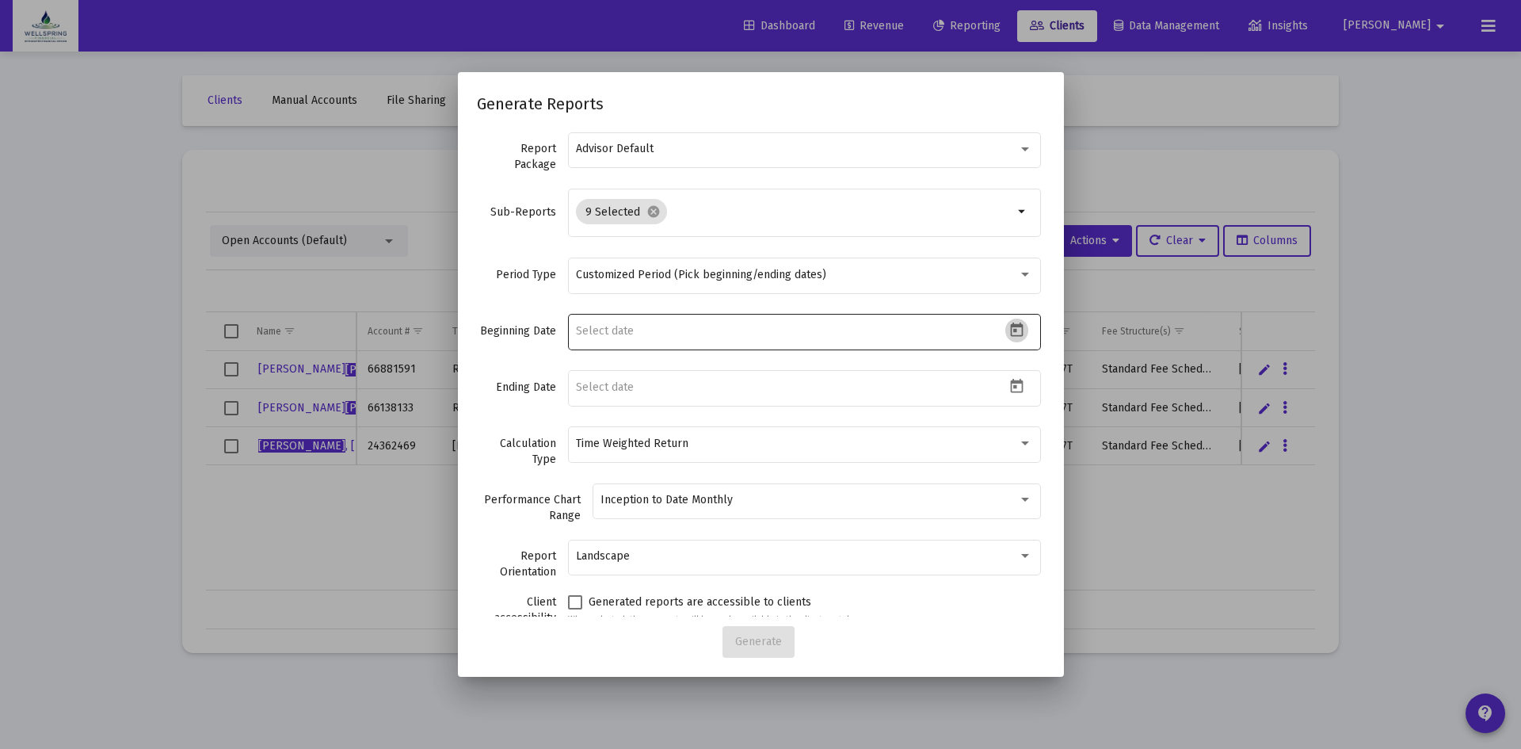
click at [1008, 328] on icon "Open calendar" at bounding box center [1016, 330] width 17 height 17
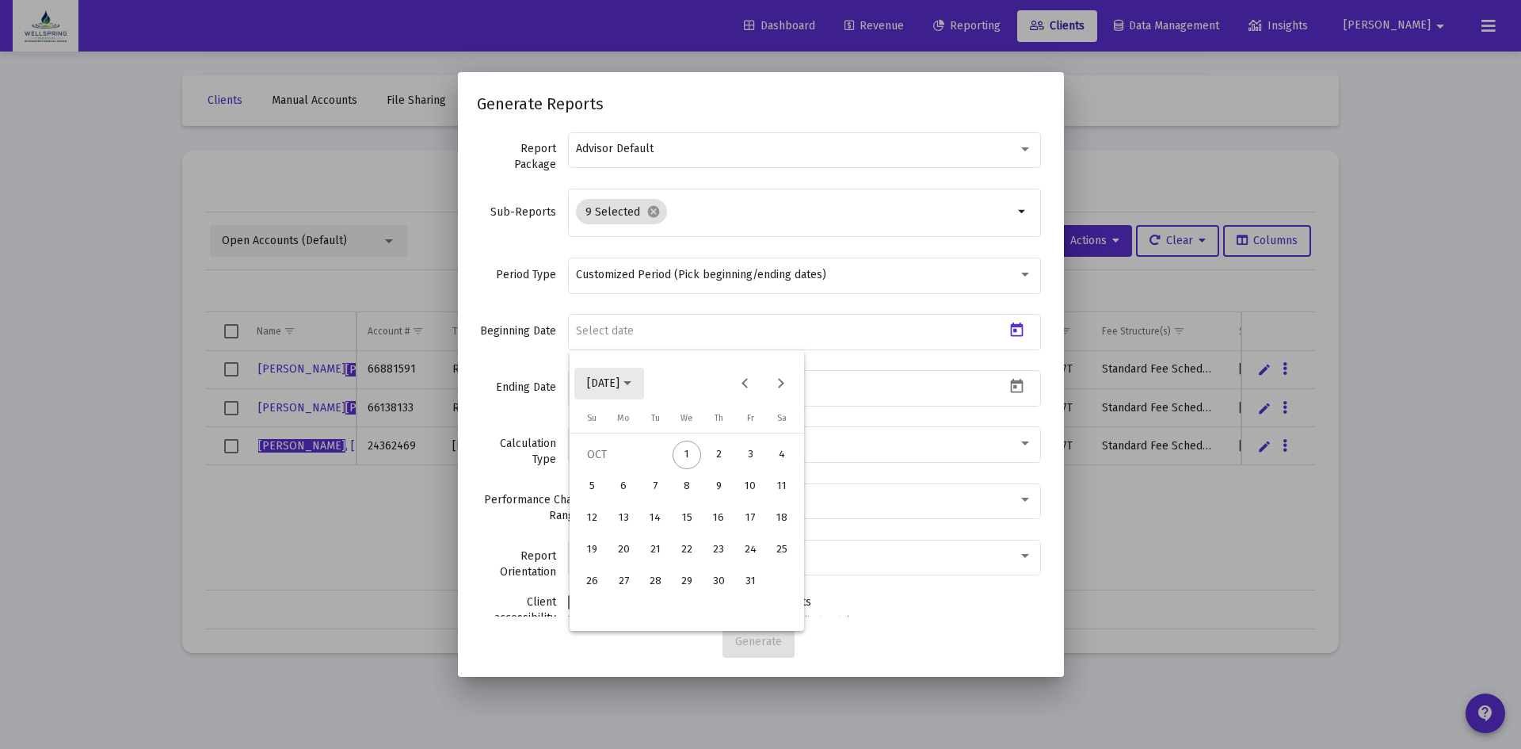
click at [631, 385] on icon "Choose month and year" at bounding box center [627, 383] width 8 height 4
click at [659, 436] on div "2017" at bounding box center [659, 432] width 50 height 29
click at [711, 493] on div "[DATE]" at bounding box center [715, 496] width 50 height 29
click at [780, 379] on button "Next month" at bounding box center [780, 384] width 32 height 32
click at [655, 482] on div "1" at bounding box center [655, 486] width 29 height 29
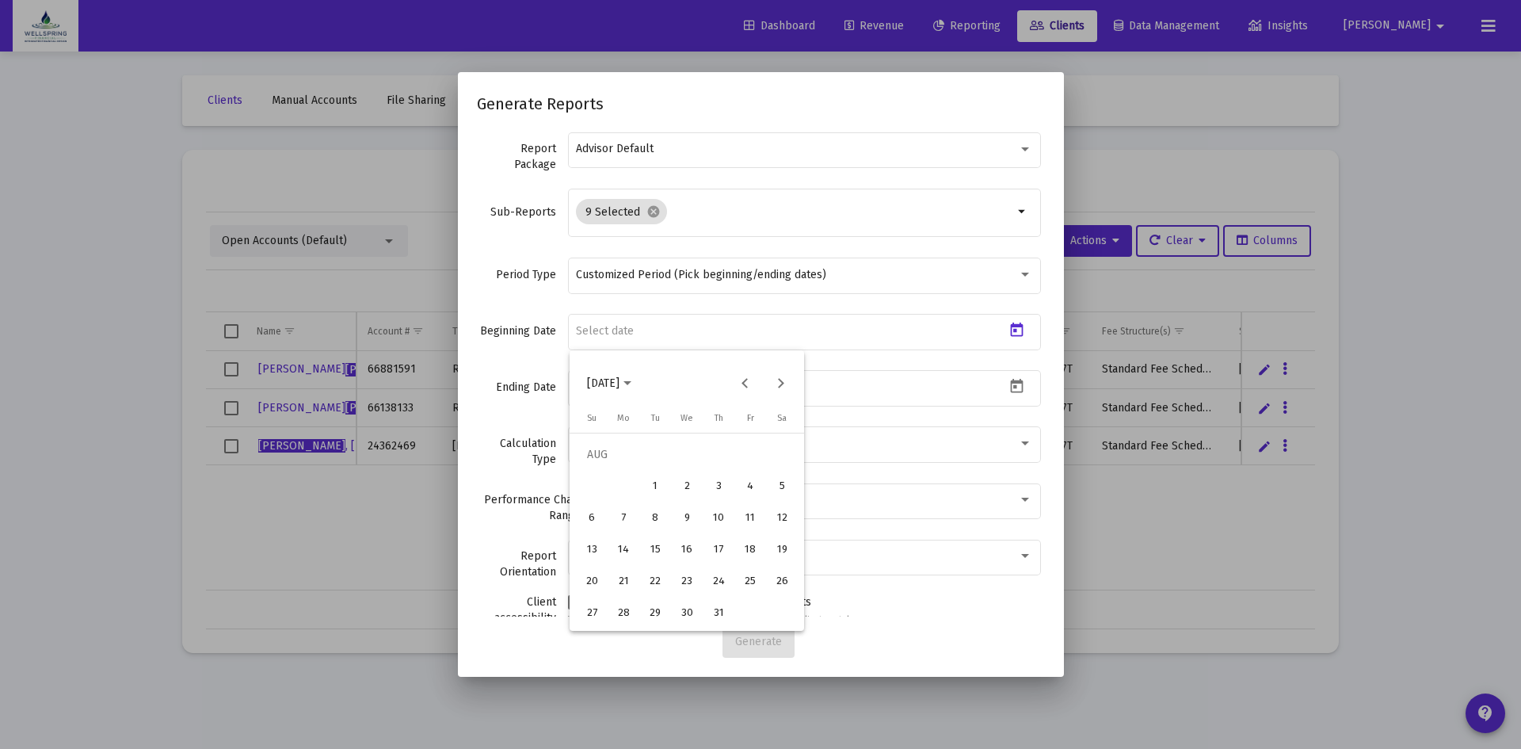
type input "[DATE]"
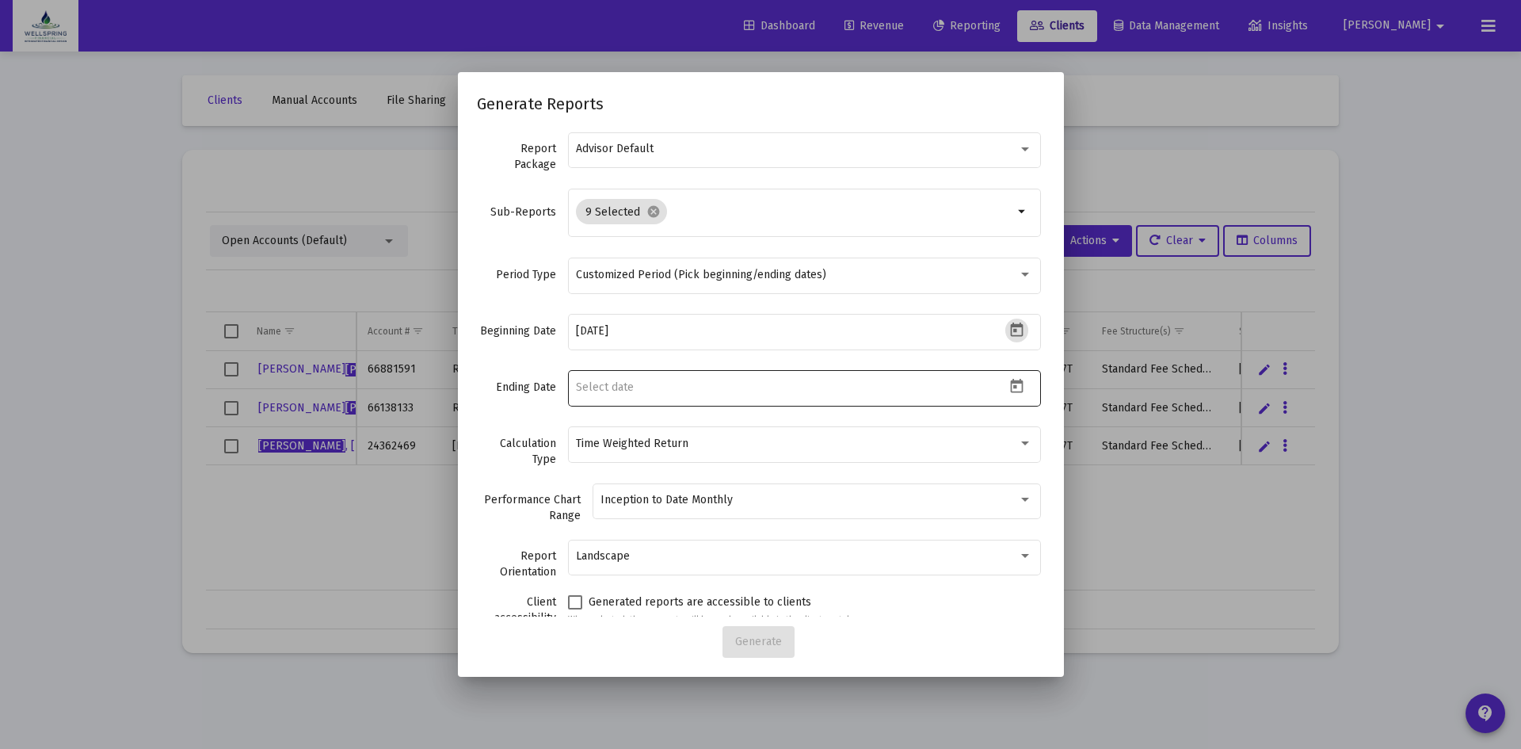
click at [1008, 391] on icon "Open calendar" at bounding box center [1016, 386] width 17 height 17
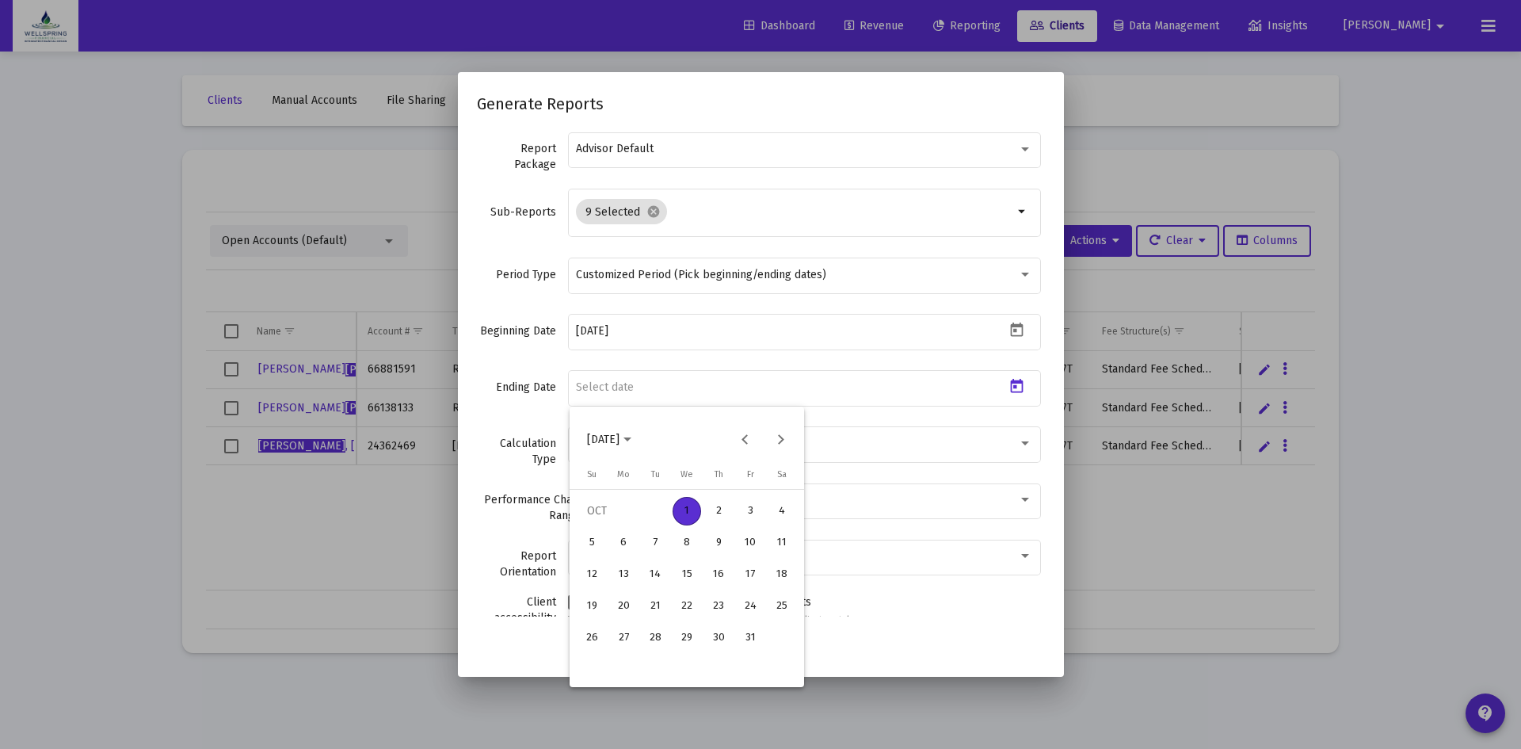
click at [687, 509] on div "1" at bounding box center [687, 511] width 29 height 29
type input "[DATE]"
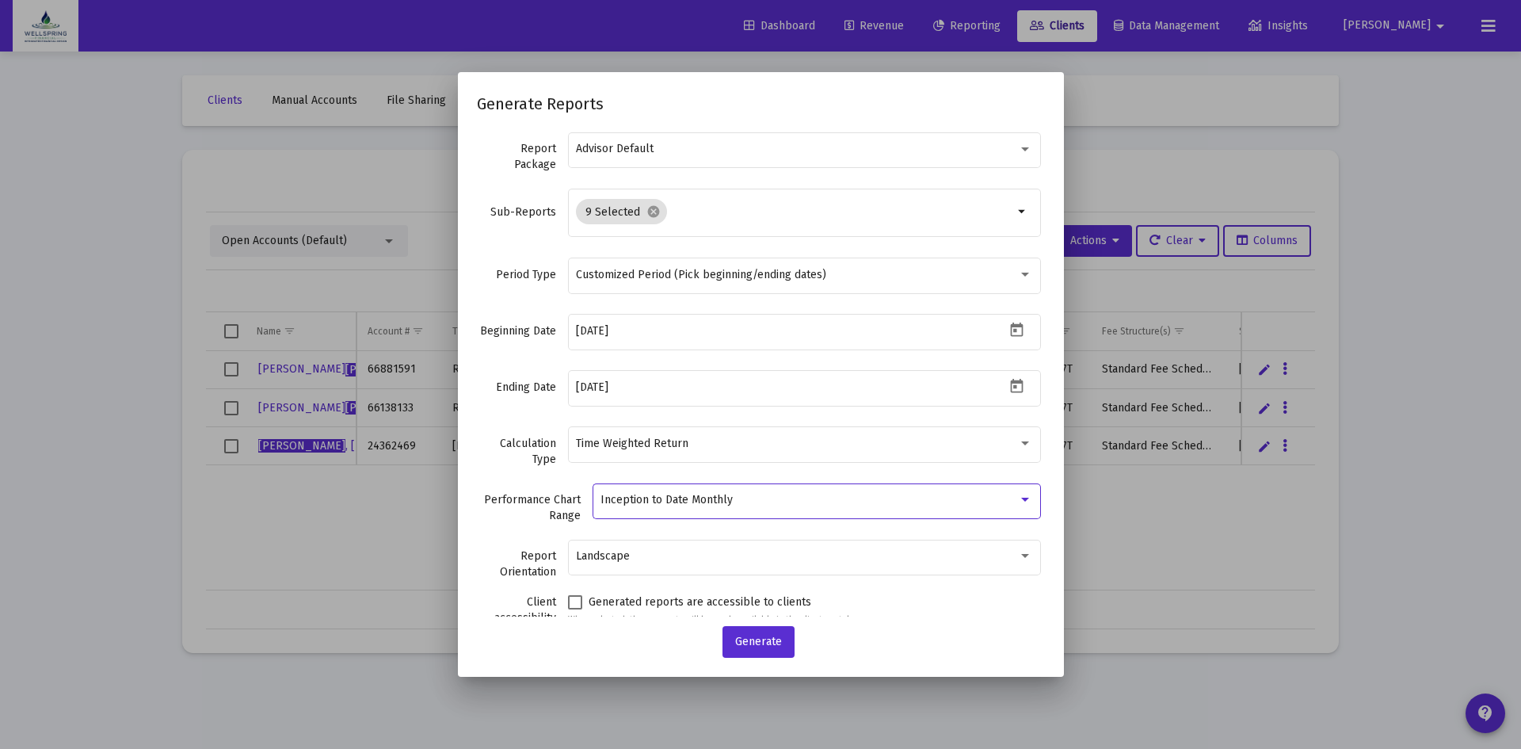
click at [1018, 495] on div at bounding box center [1025, 499] width 14 height 13
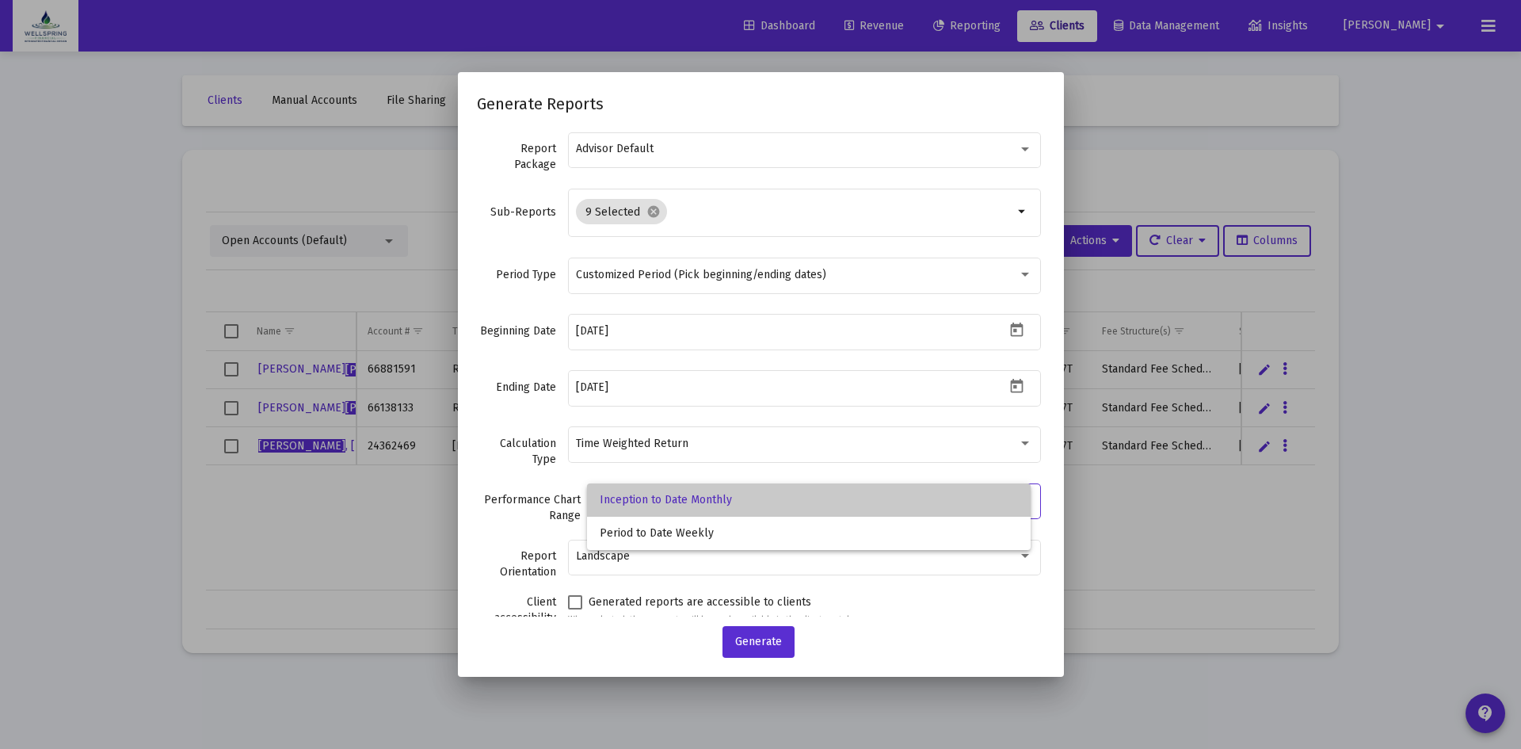
click at [1010, 495] on span "Inception to Date Monthly" at bounding box center [809, 499] width 418 height 33
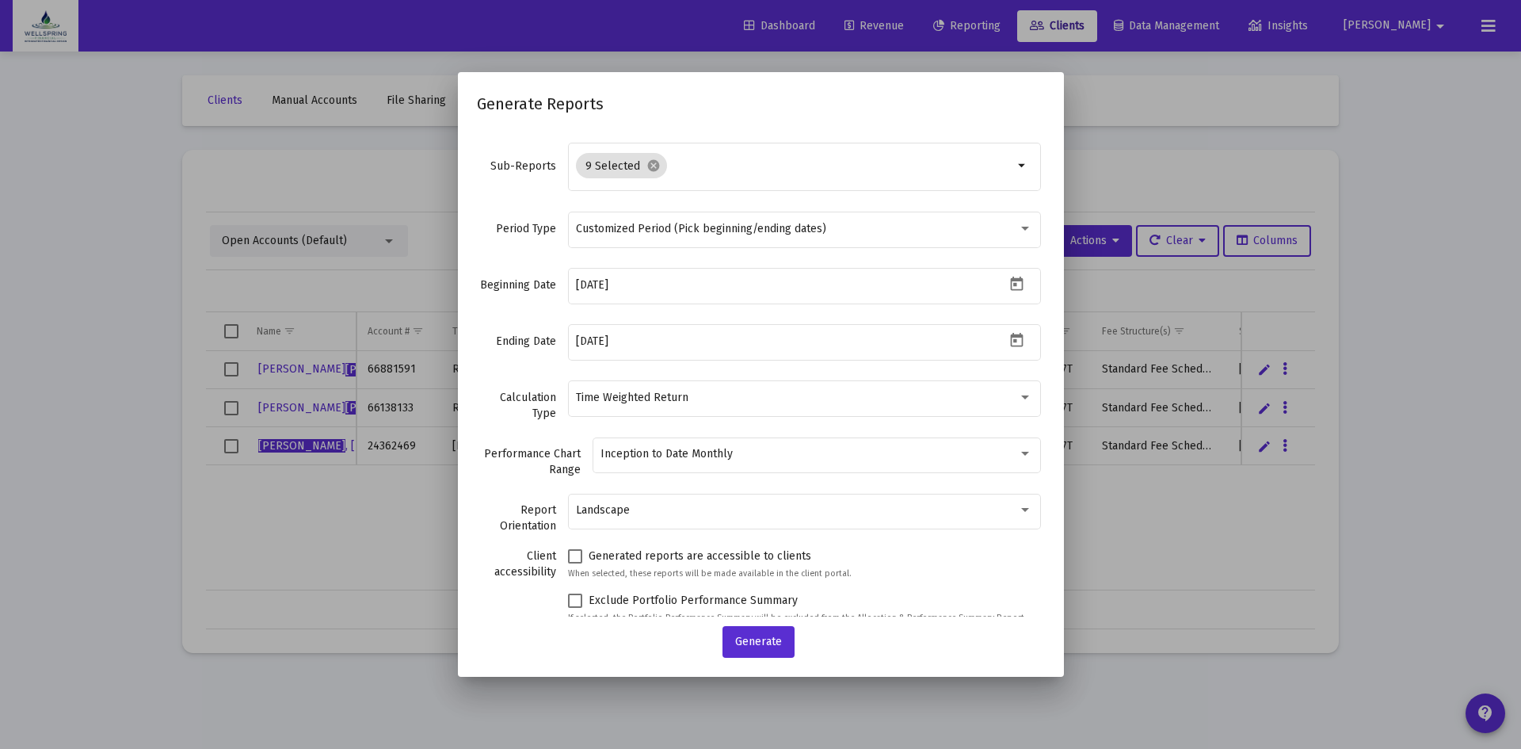
scroll to position [65, 0]
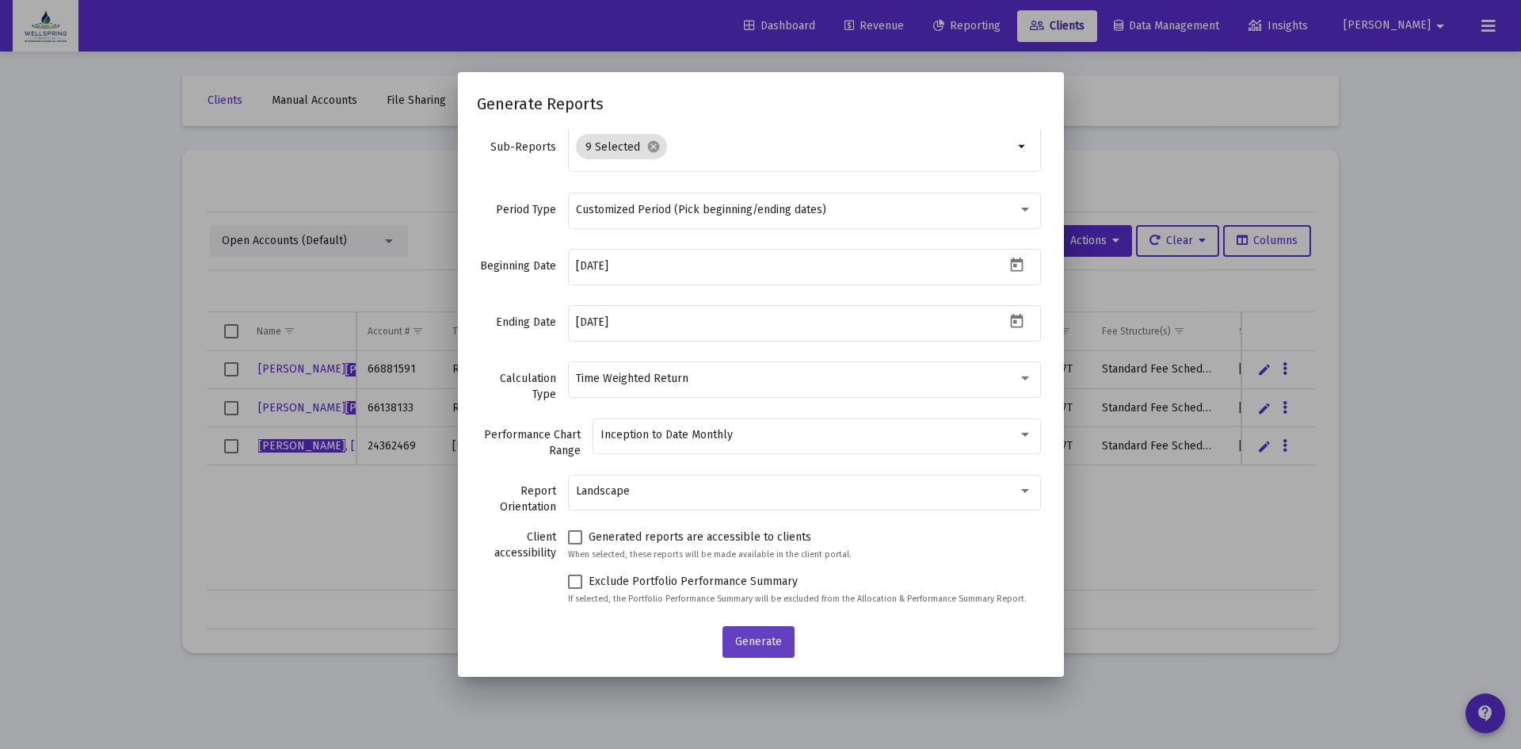
click at [758, 635] on span "Generate" at bounding box center [758, 640] width 47 height 13
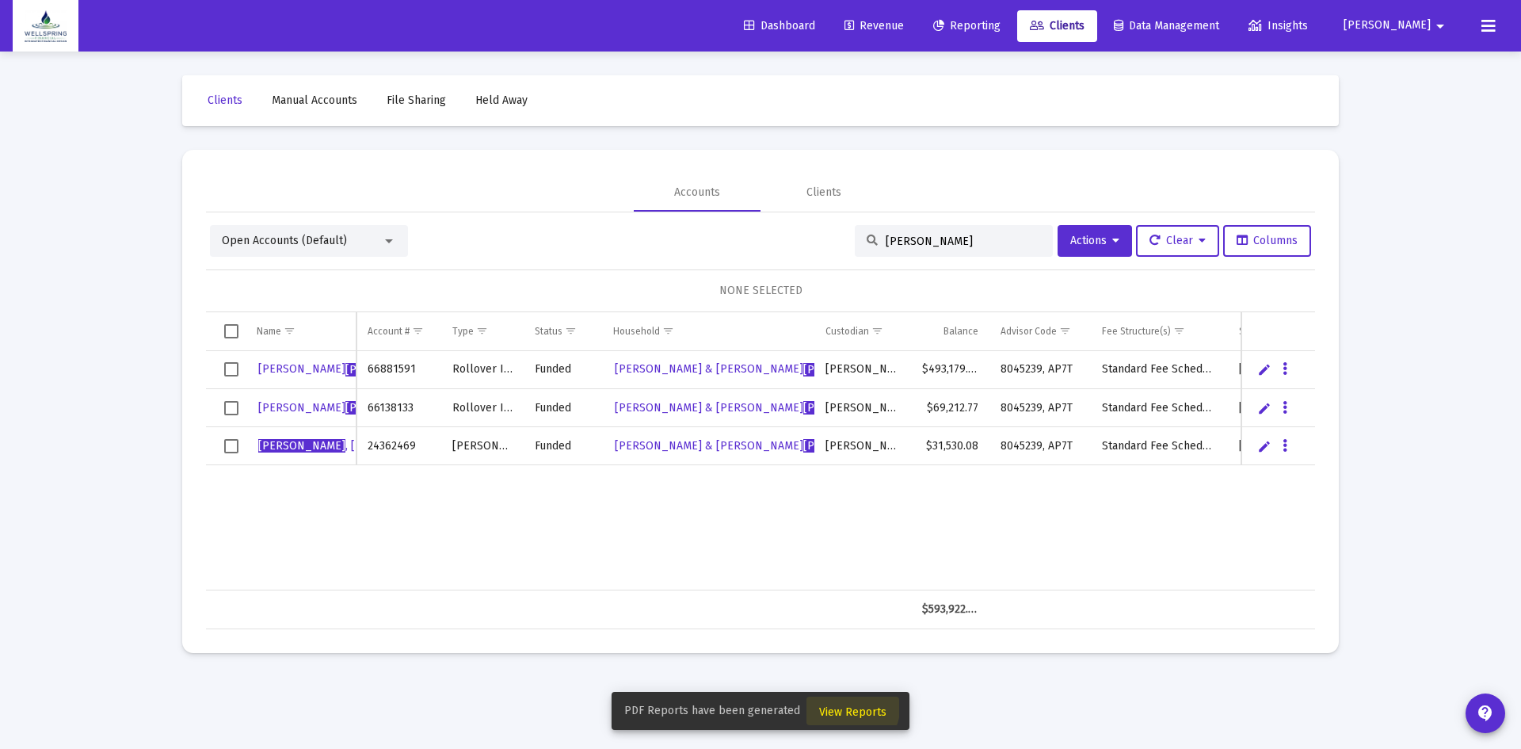
click at [847, 707] on span "View Reports" at bounding box center [852, 711] width 67 height 13
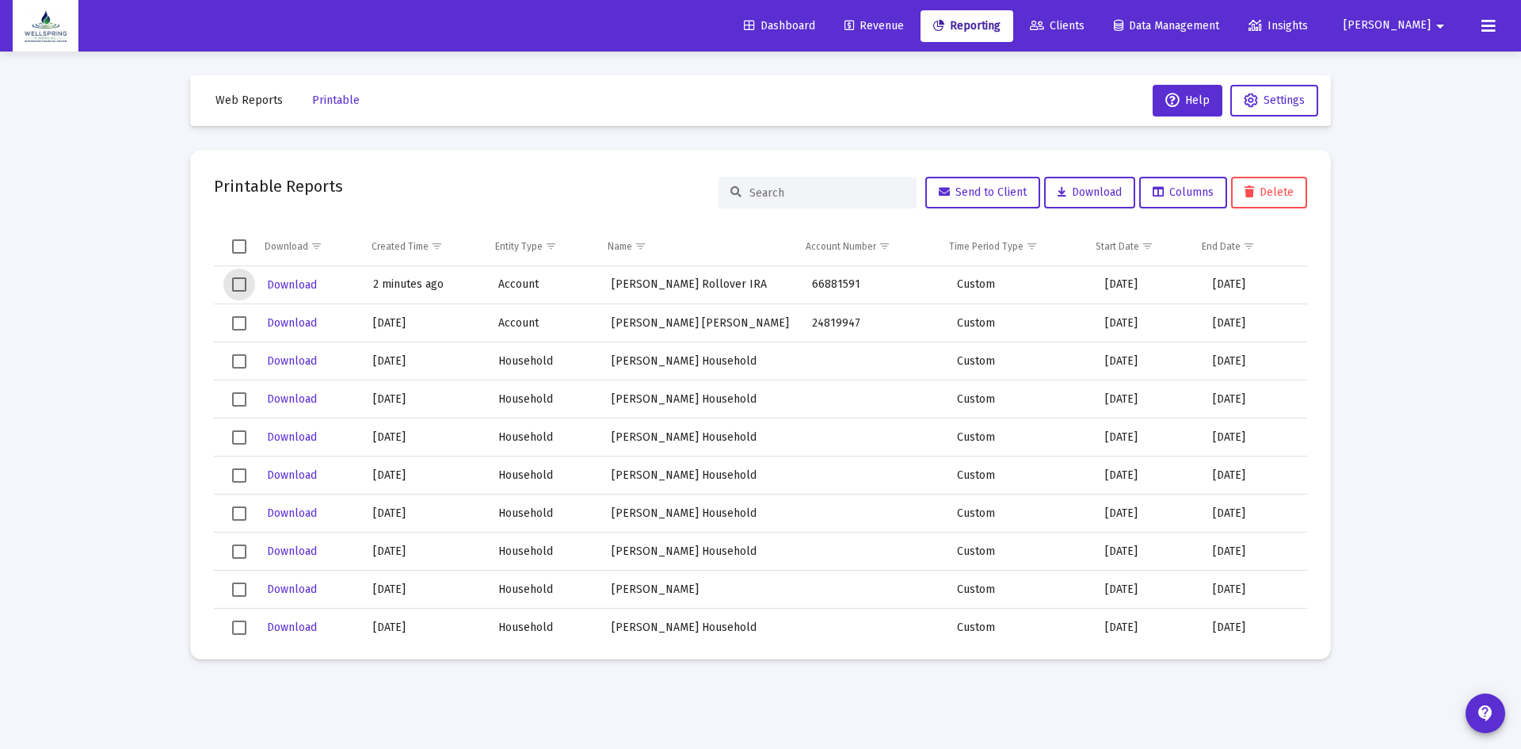
click at [237, 282] on span "Select row" at bounding box center [239, 284] width 14 height 14
click at [292, 283] on span "Download" at bounding box center [292, 284] width 50 height 13
